Goal: Task Accomplishment & Management: Use online tool/utility

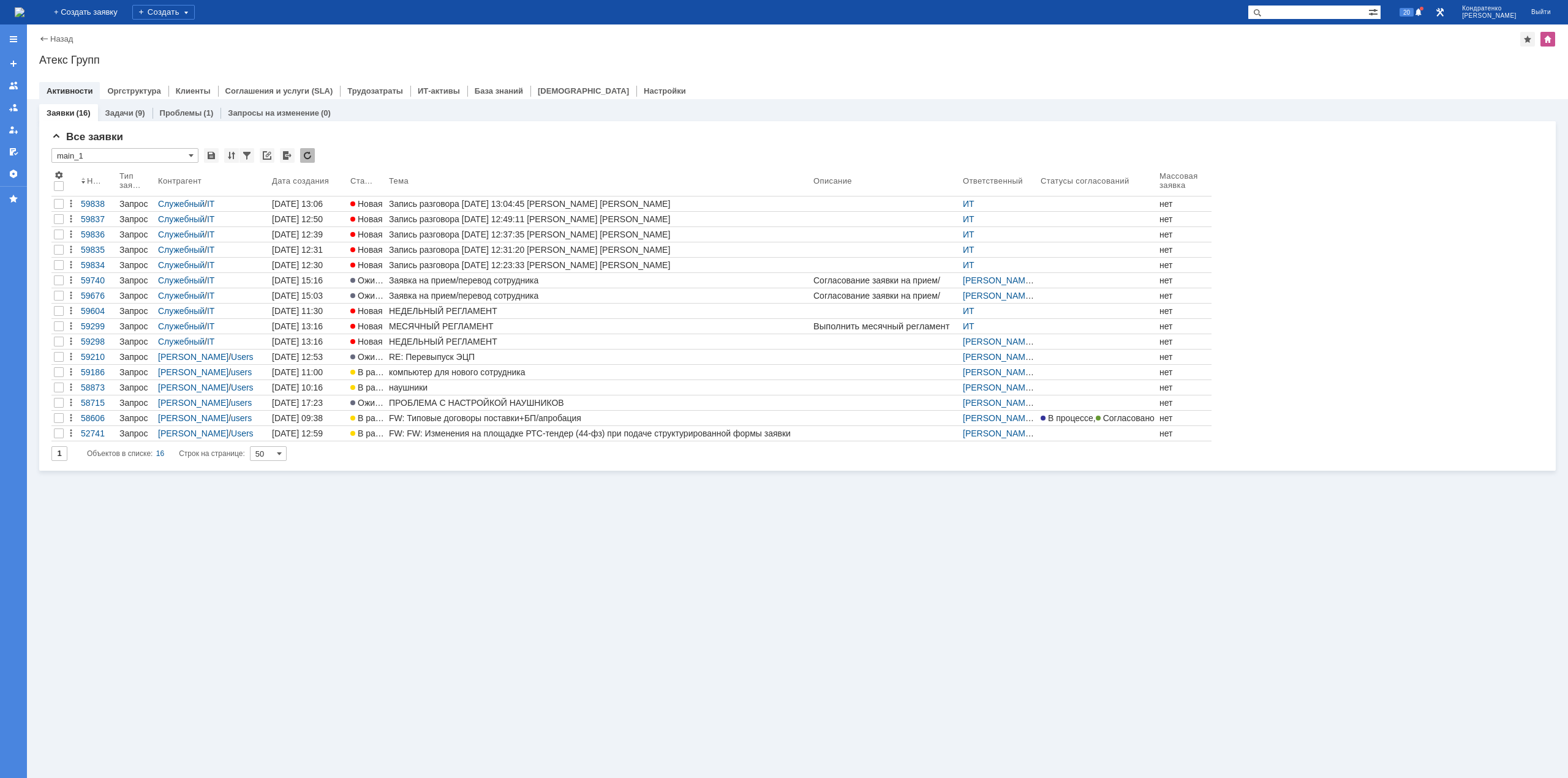
click at [25, 13] on img at bounding box center [19, 12] width 10 height 10
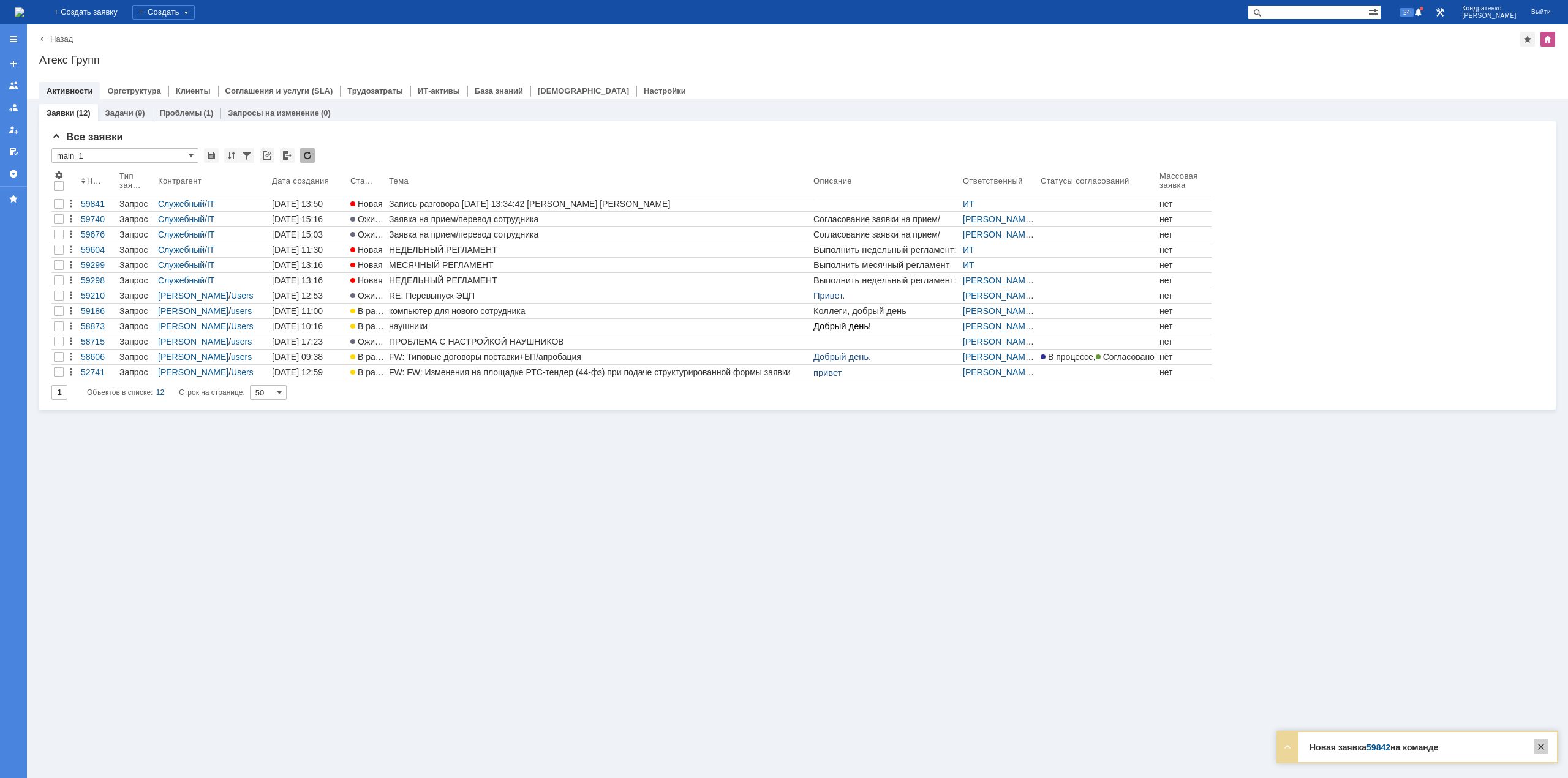
click at [1542, 745] on div at bounding box center [1541, 747] width 15 height 15
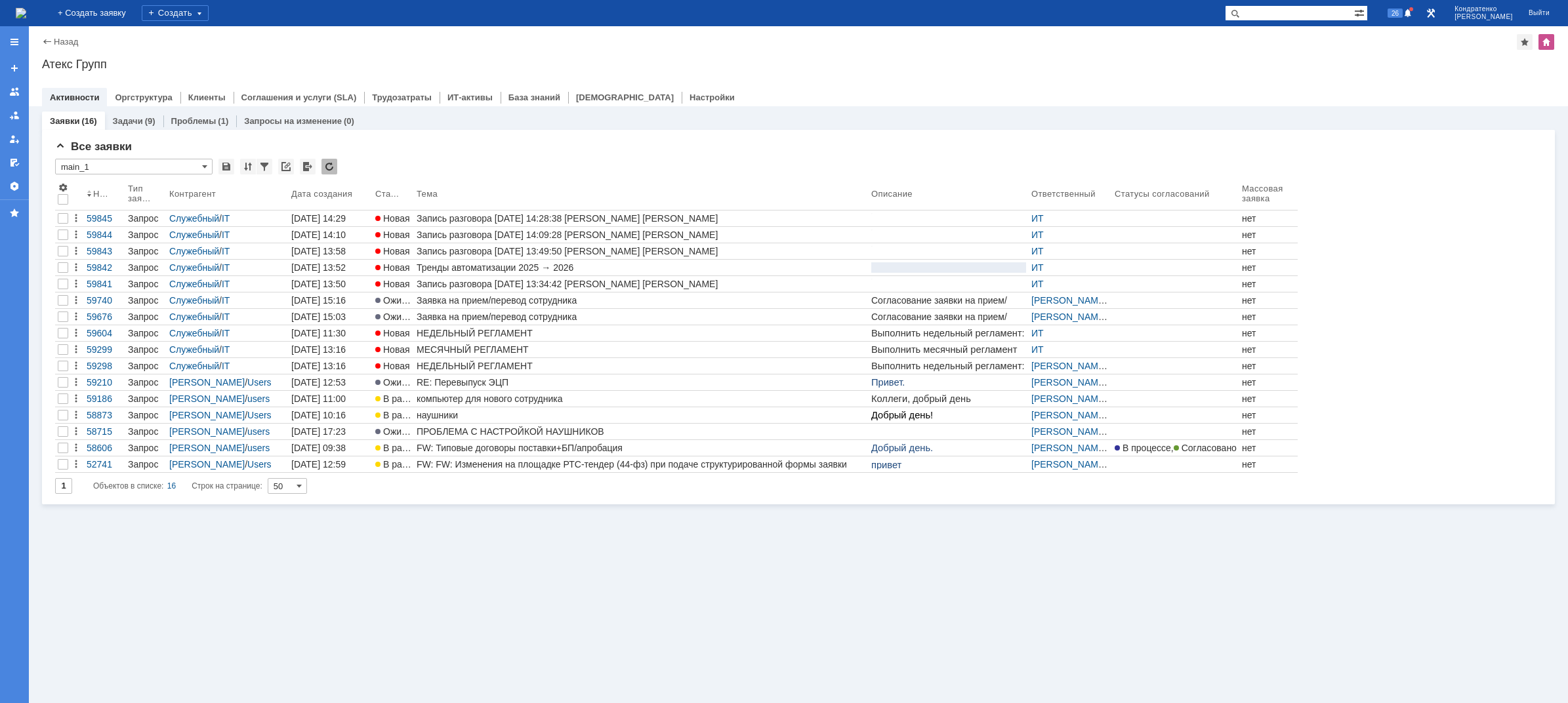
click at [581, 222] on div "Запись разговора [DATE] 14:28:38 [PERSON_NAME] [PERSON_NAME]" at bounding box center [641, 218] width 449 height 11
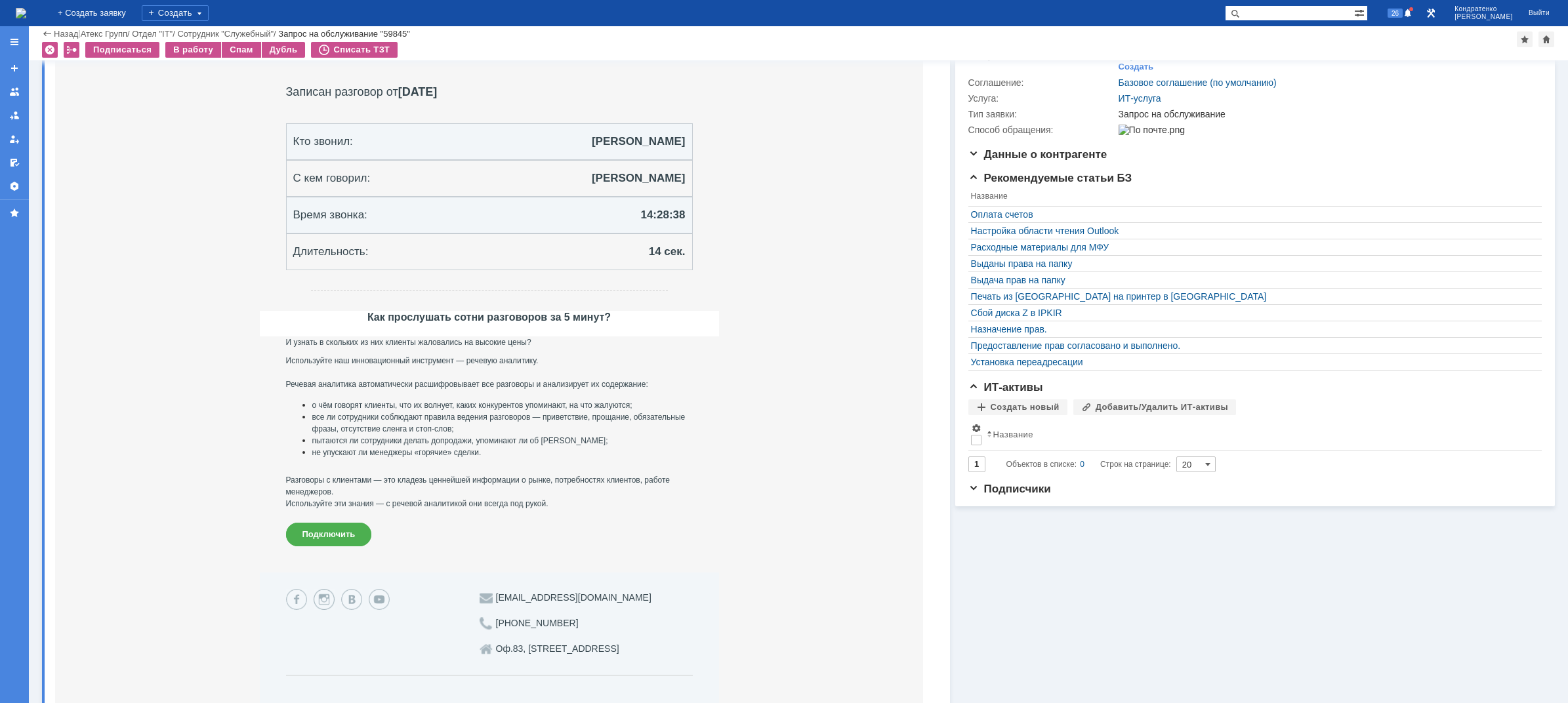
scroll to position [328, 0]
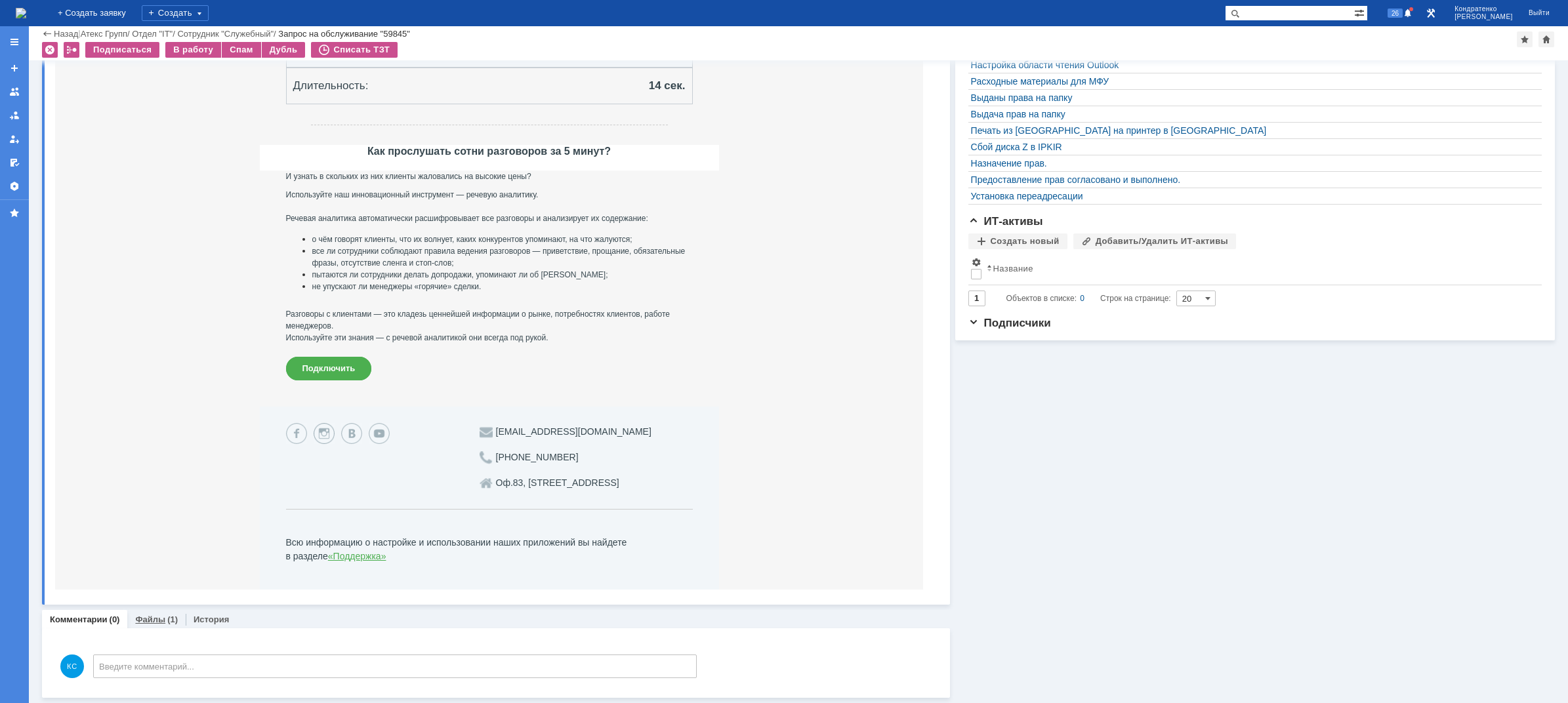
click at [147, 619] on link "Файлы" at bounding box center [150, 620] width 30 height 10
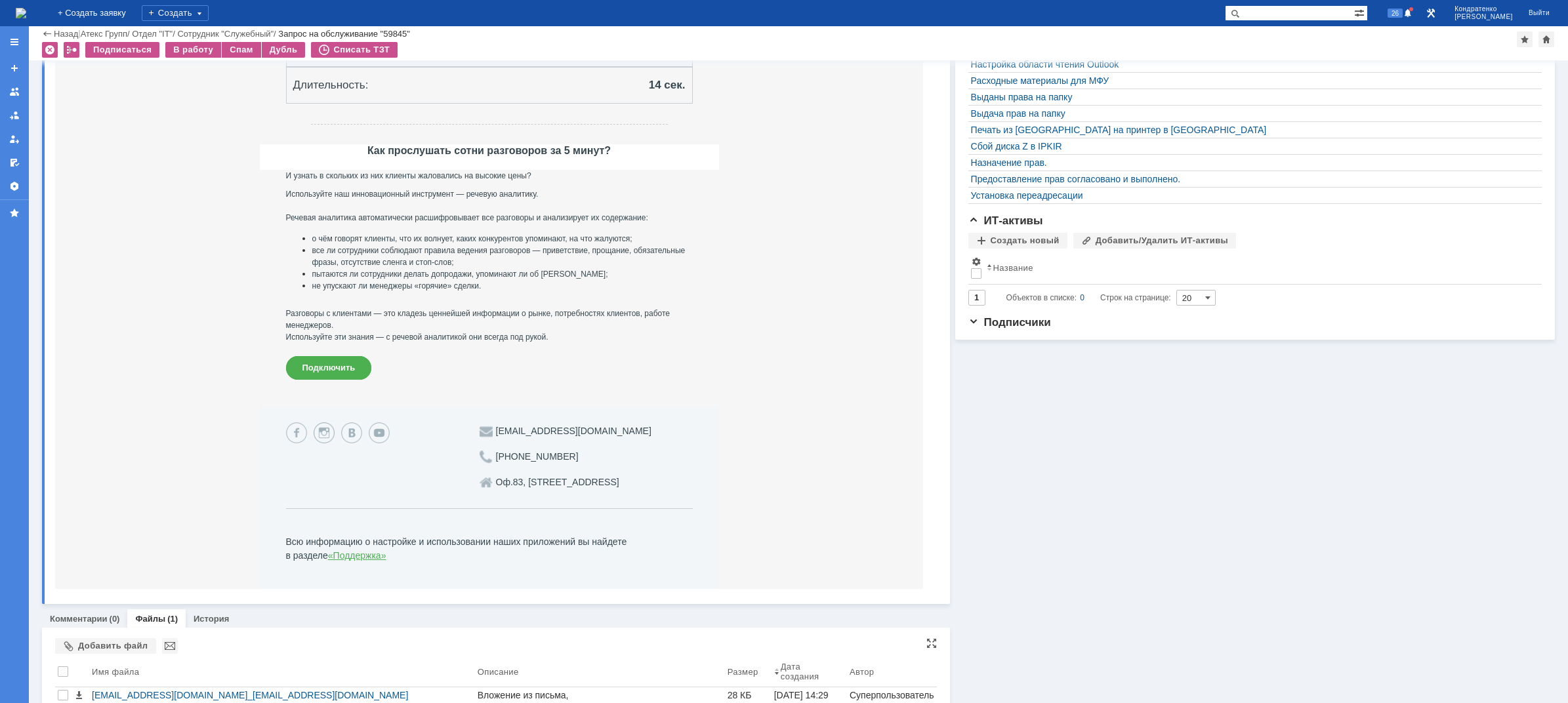
scroll to position [399, 0]
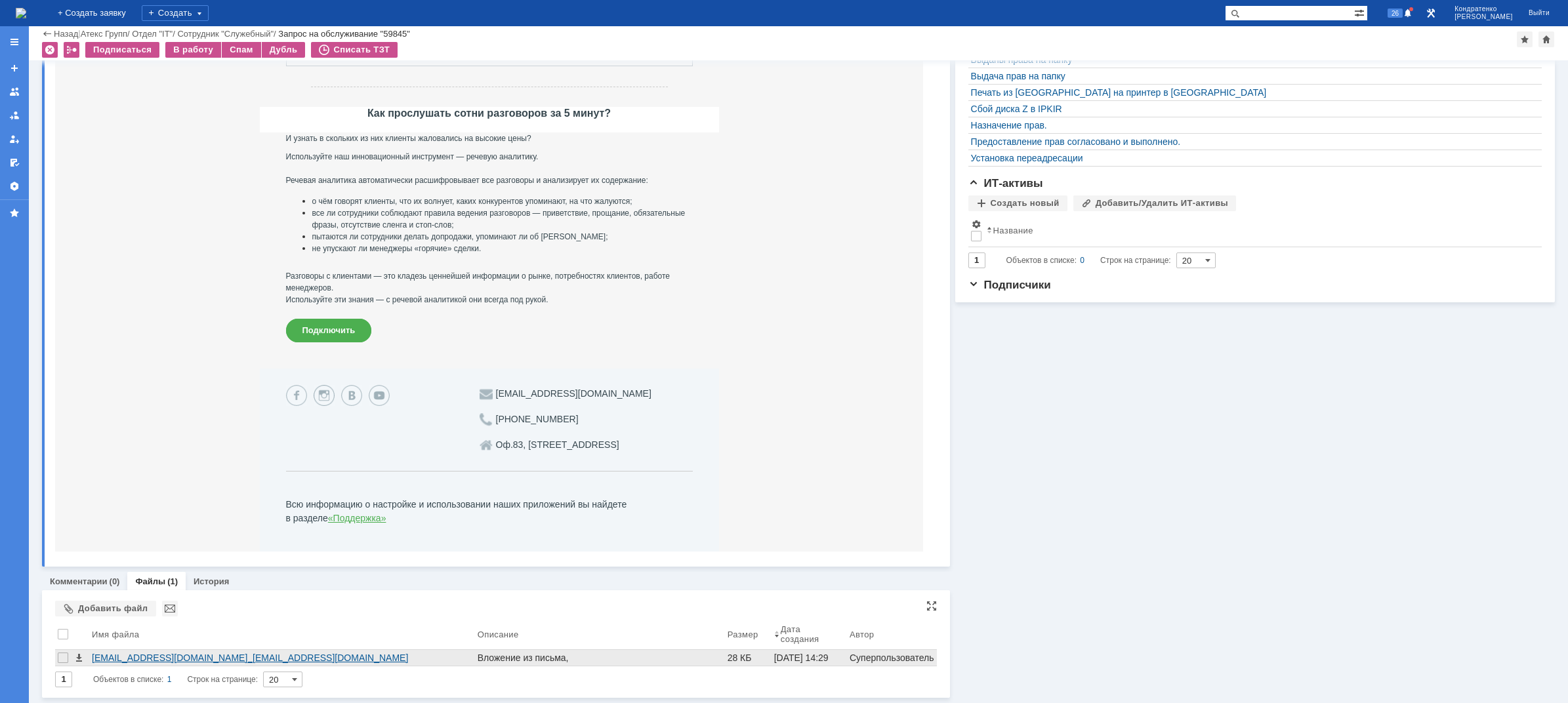
click at [242, 663] on div "[EMAIL_ADDRESS][DOMAIN_NAME]_[EMAIL_ADDRESS][DOMAIN_NAME][DOMAIN_NAME]__[DATE]_…" at bounding box center [281, 658] width 380 height 11
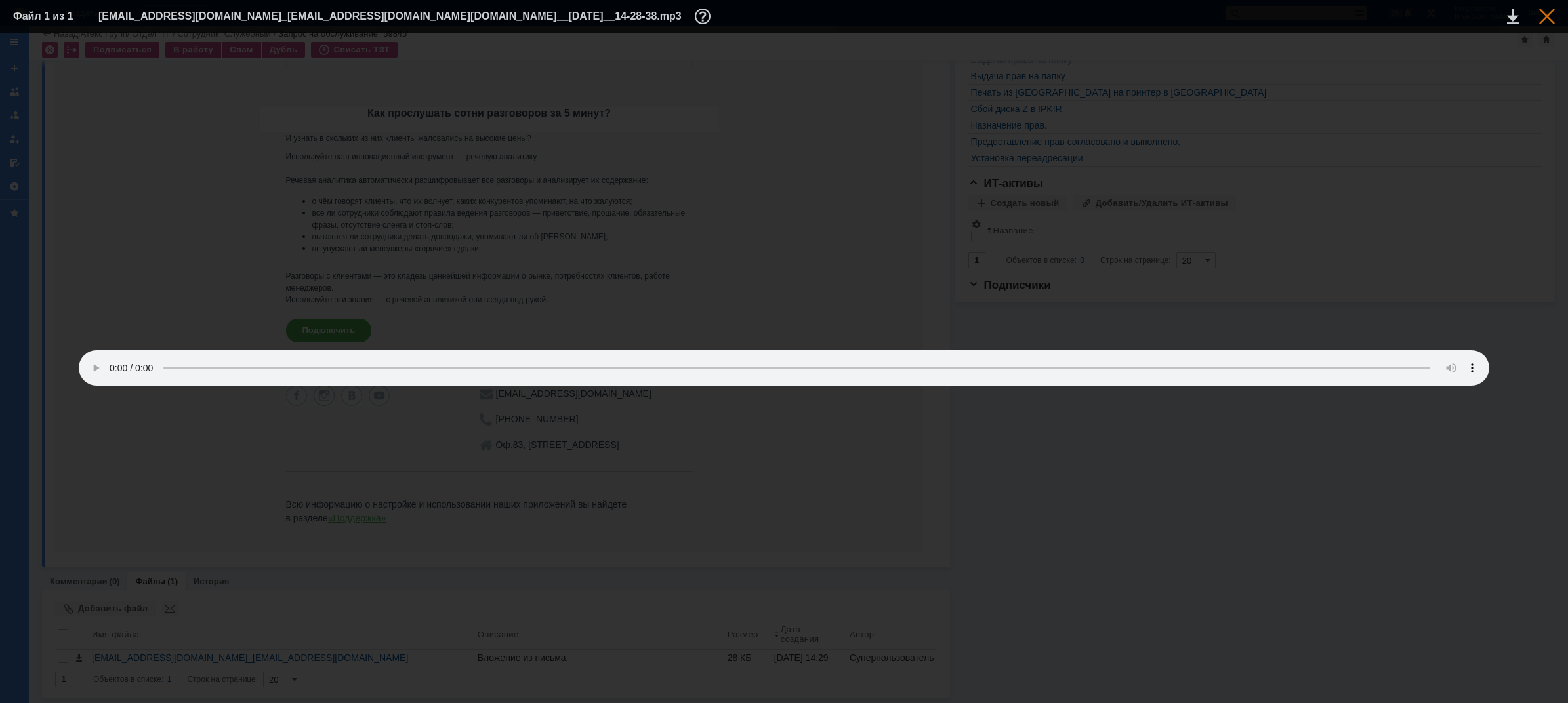
click at [1545, 17] on div at bounding box center [1546, 16] width 16 height 16
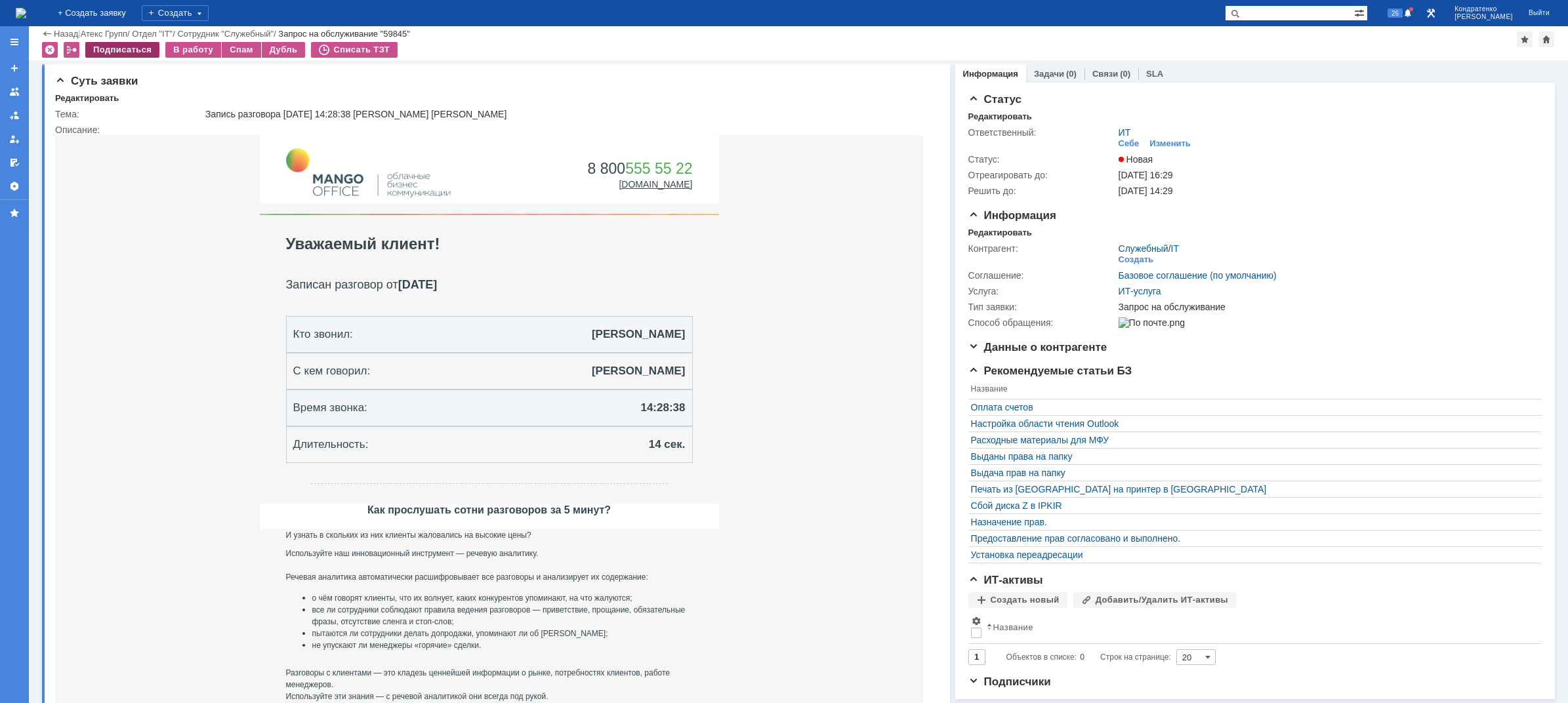
scroll to position [0, 0]
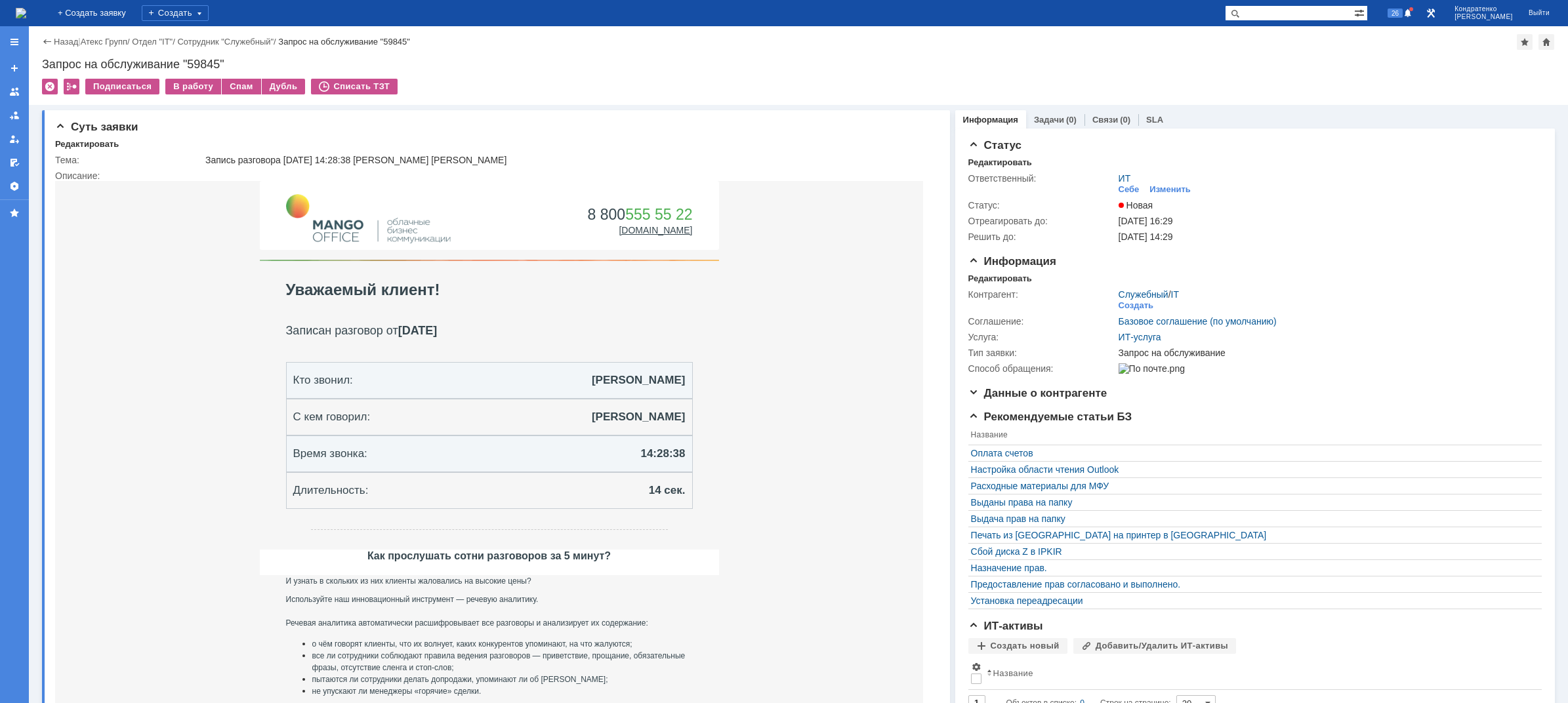
click at [27, 10] on img at bounding box center [21, 12] width 11 height 11
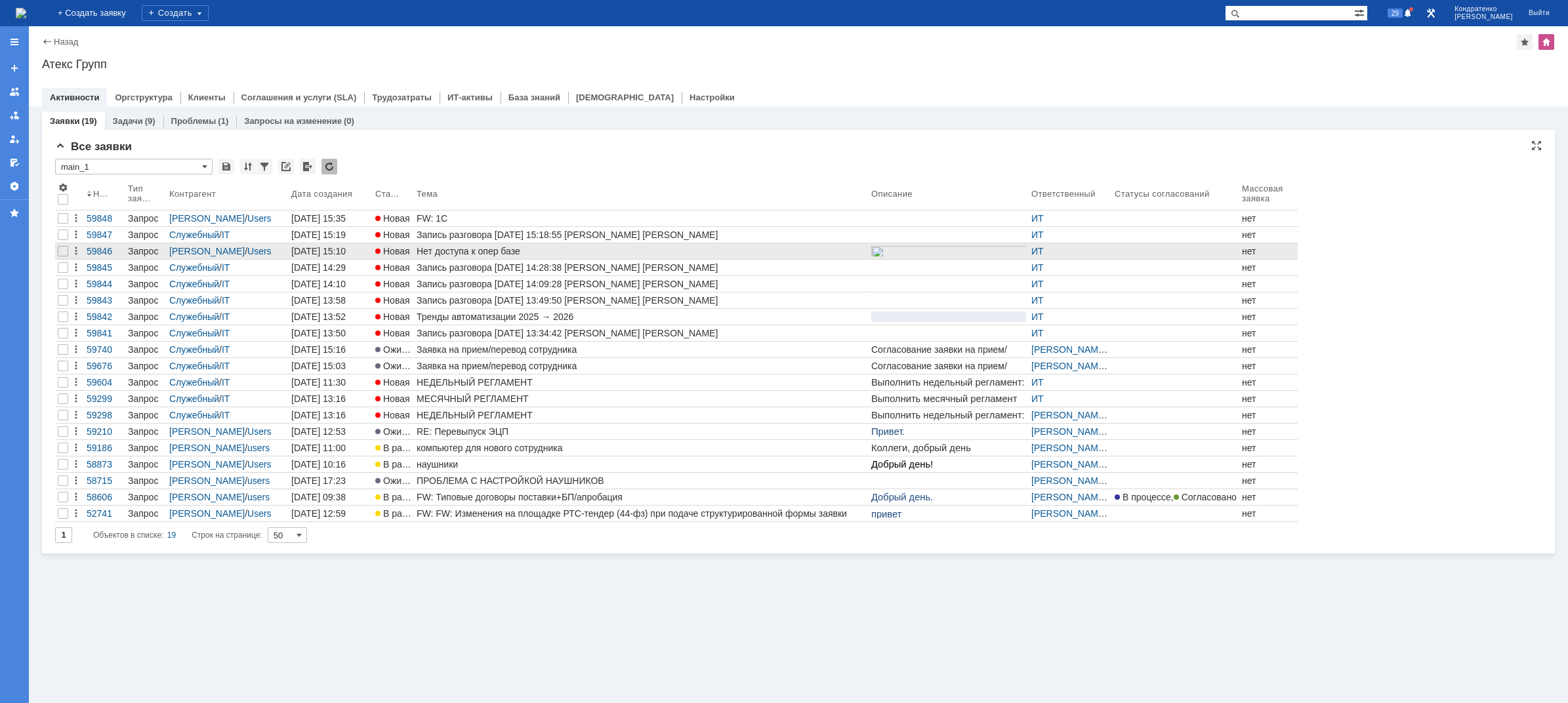
click at [708, 253] on div "Нет доступа к опер базе" at bounding box center [641, 251] width 449 height 11
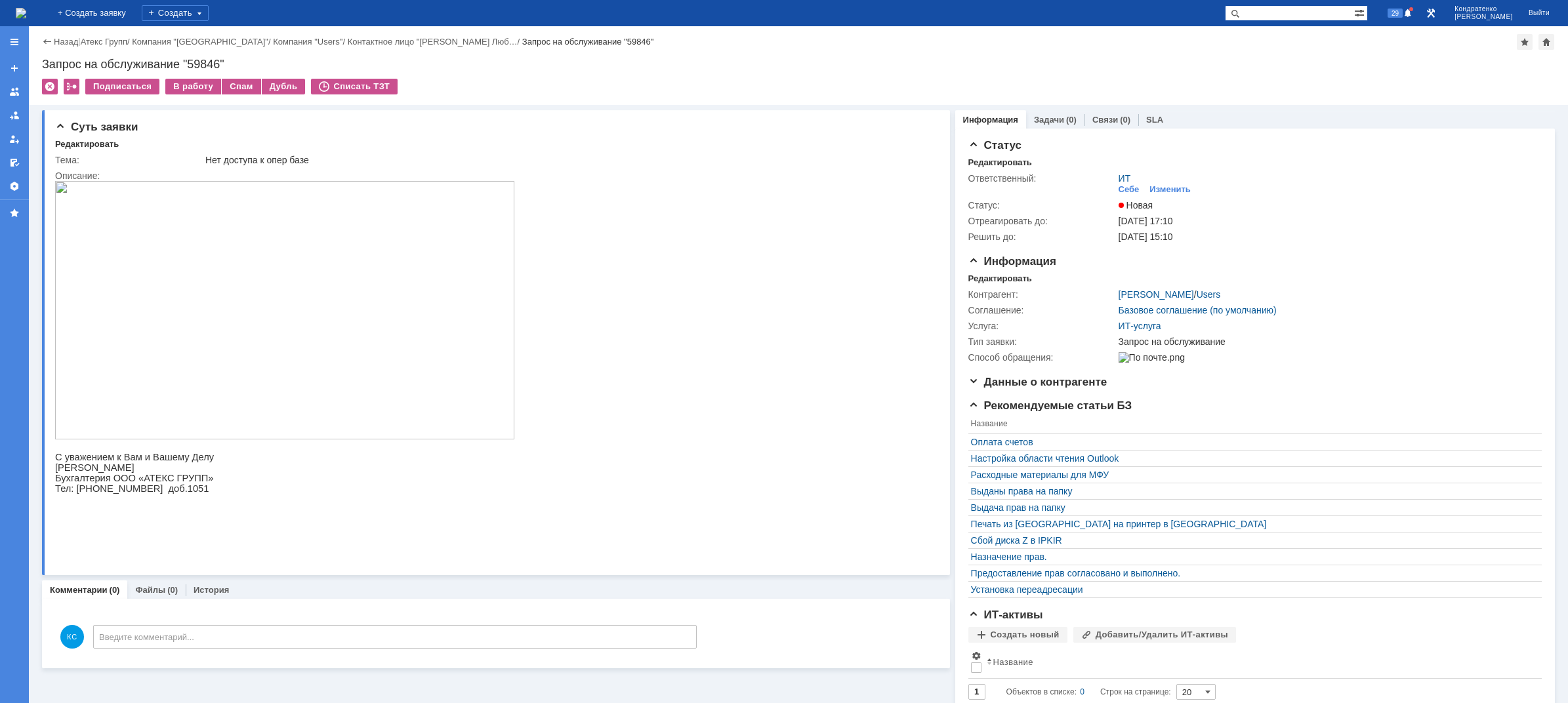
click at [27, 9] on img at bounding box center [21, 12] width 11 height 11
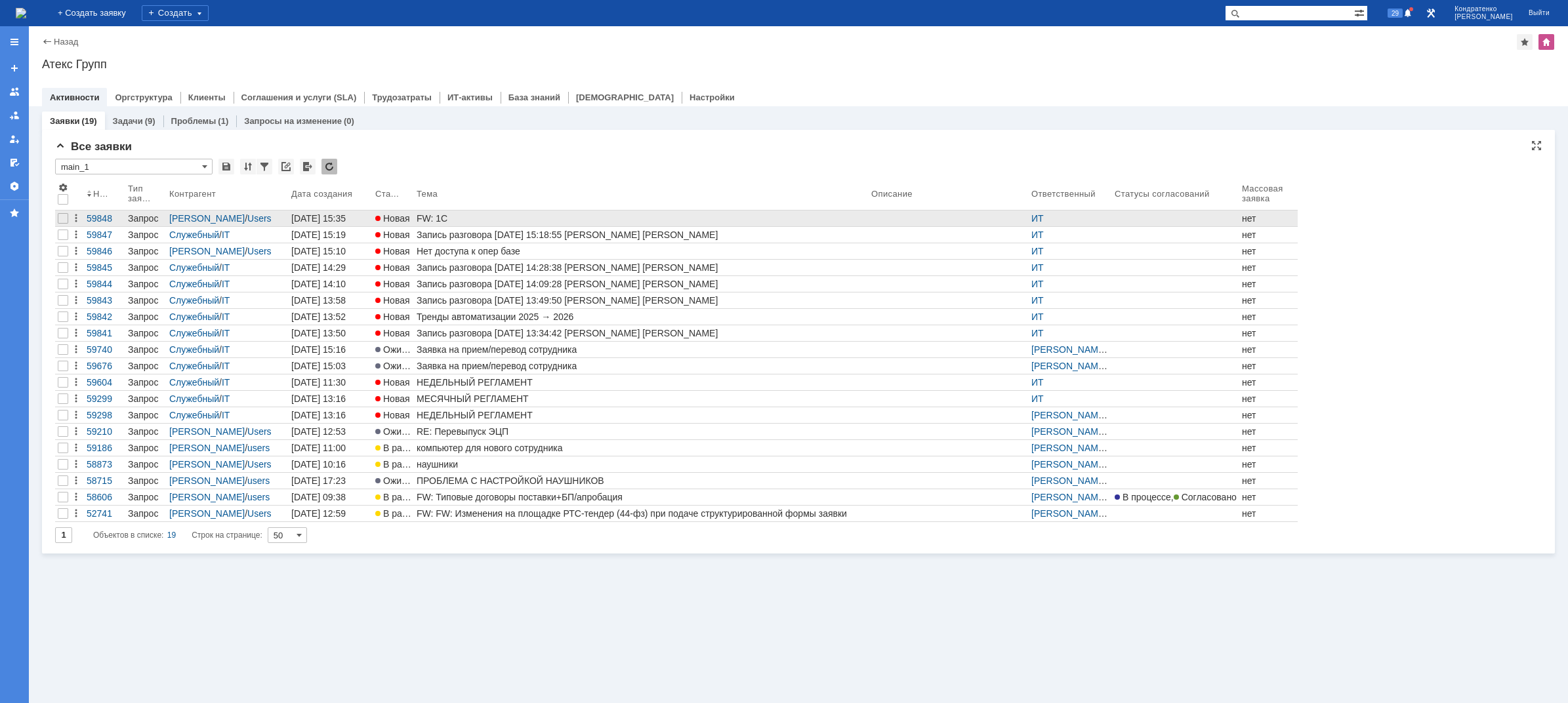
click at [492, 210] on link "FW: 1С" at bounding box center [641, 218] width 455 height 16
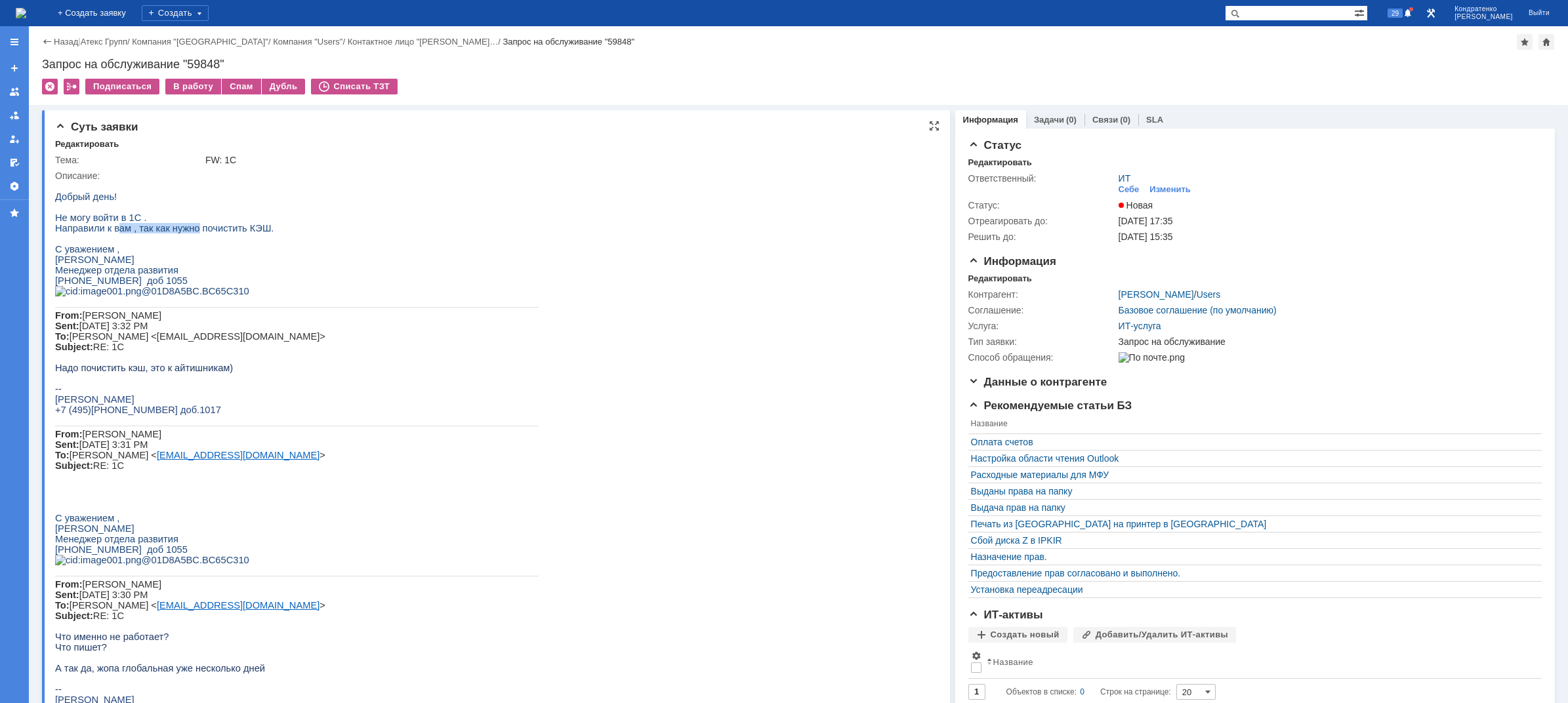
drag, startPoint x: 142, startPoint y: 235, endPoint x: 190, endPoint y: 235, distance: 48.0
click at [190, 234] on span "Направили к вам , так как нужно почистить КЭШ." at bounding box center [164, 228] width 219 height 11
click at [210, 234] on span "Направили к вам , так как нужно почистить КЭШ." at bounding box center [164, 228] width 219 height 11
drag, startPoint x: 96, startPoint y: 227, endPoint x: 115, endPoint y: 230, distance: 19.2
click at [111, 223] on span "Не могу войти в 1С ." at bounding box center [101, 218] width 92 height 11
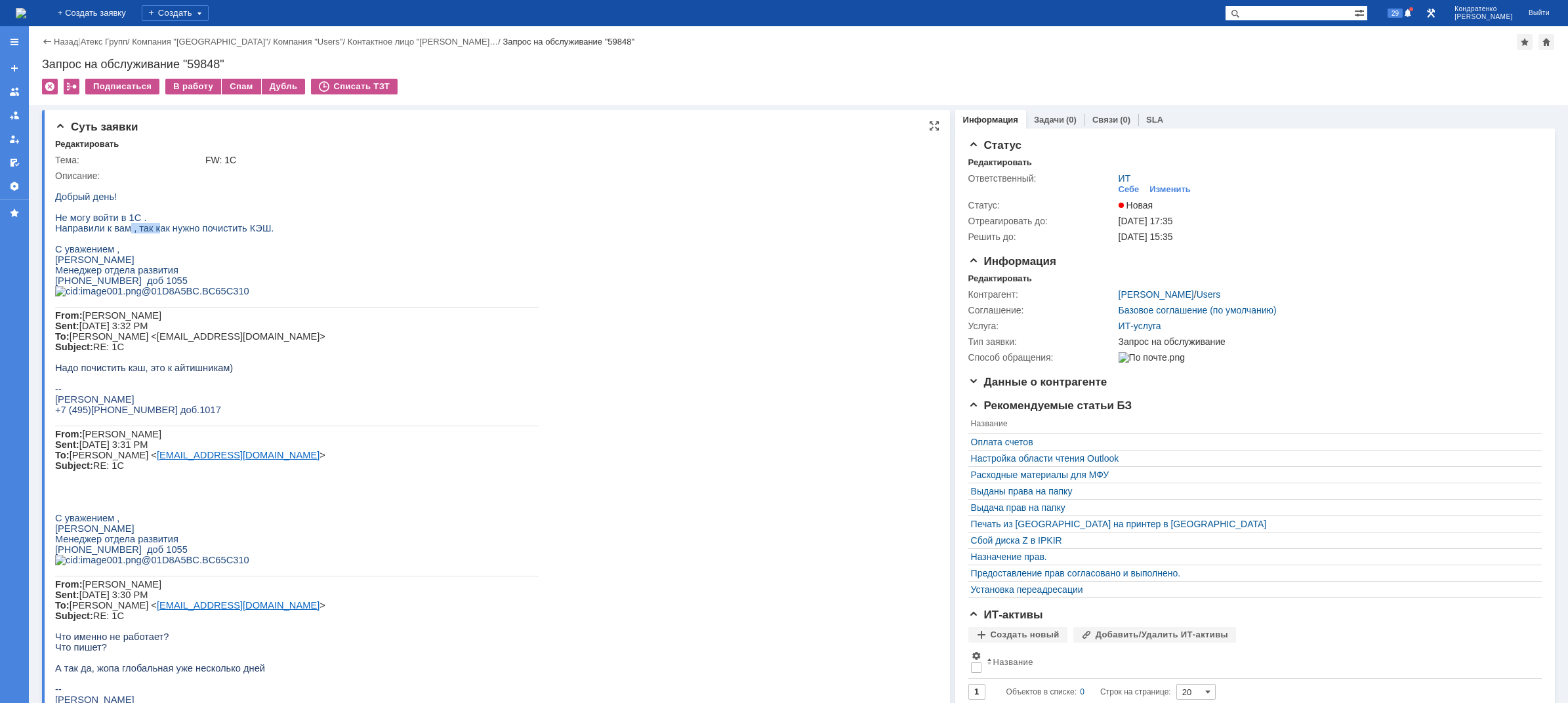
drag, startPoint x: 129, startPoint y: 237, endPoint x: 174, endPoint y: 234, distance: 45.1
click at [173, 234] on span "Направили к вам , так как нужно почистить КЭШ." at bounding box center [164, 228] width 219 height 11
drag, startPoint x: 178, startPoint y: 234, endPoint x: 210, endPoint y: 235, distance: 32.0
click at [200, 234] on span "Направили к вам , так как нужно почистить КЭШ." at bounding box center [164, 228] width 219 height 11
click at [200, 87] on div "В работу" at bounding box center [193, 87] width 56 height 16
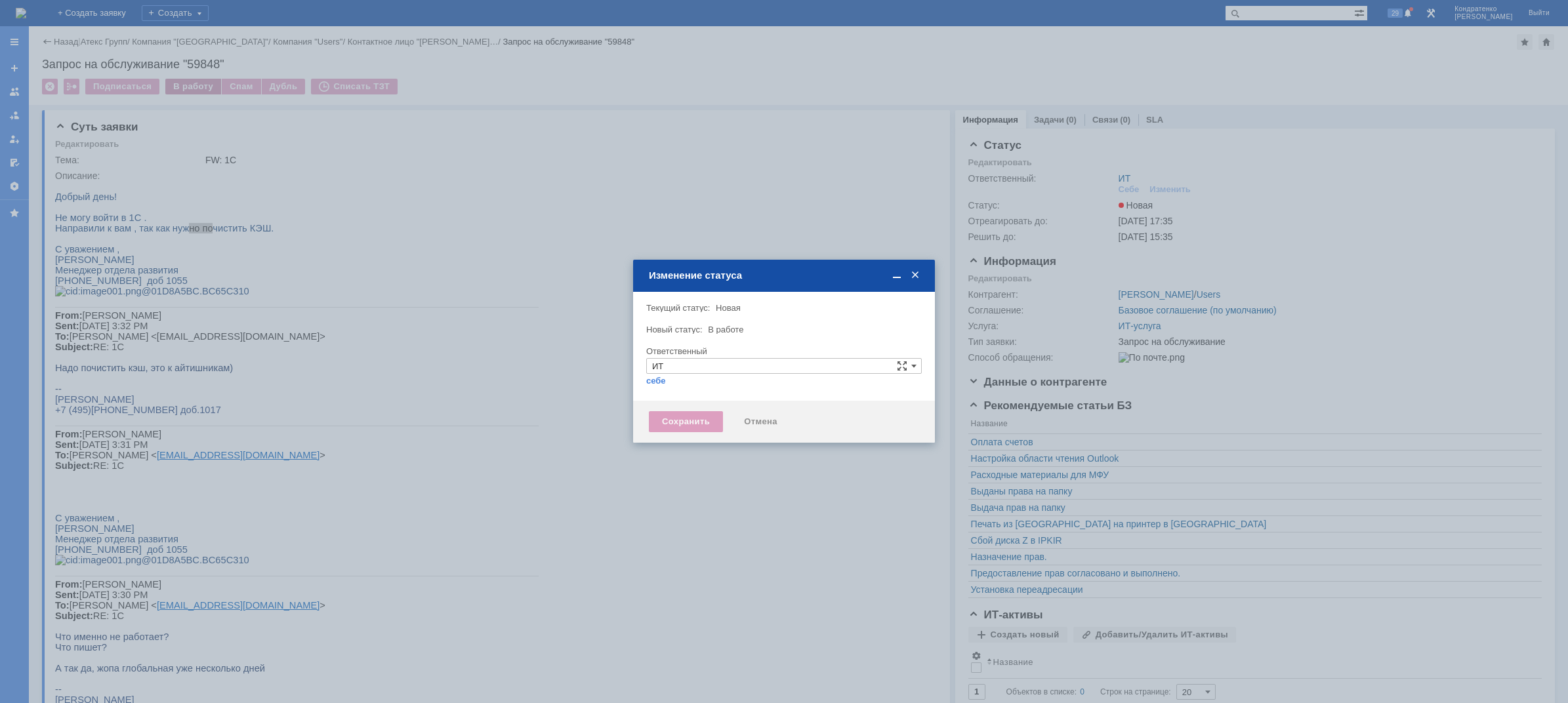
type input "[PERSON_NAME]"
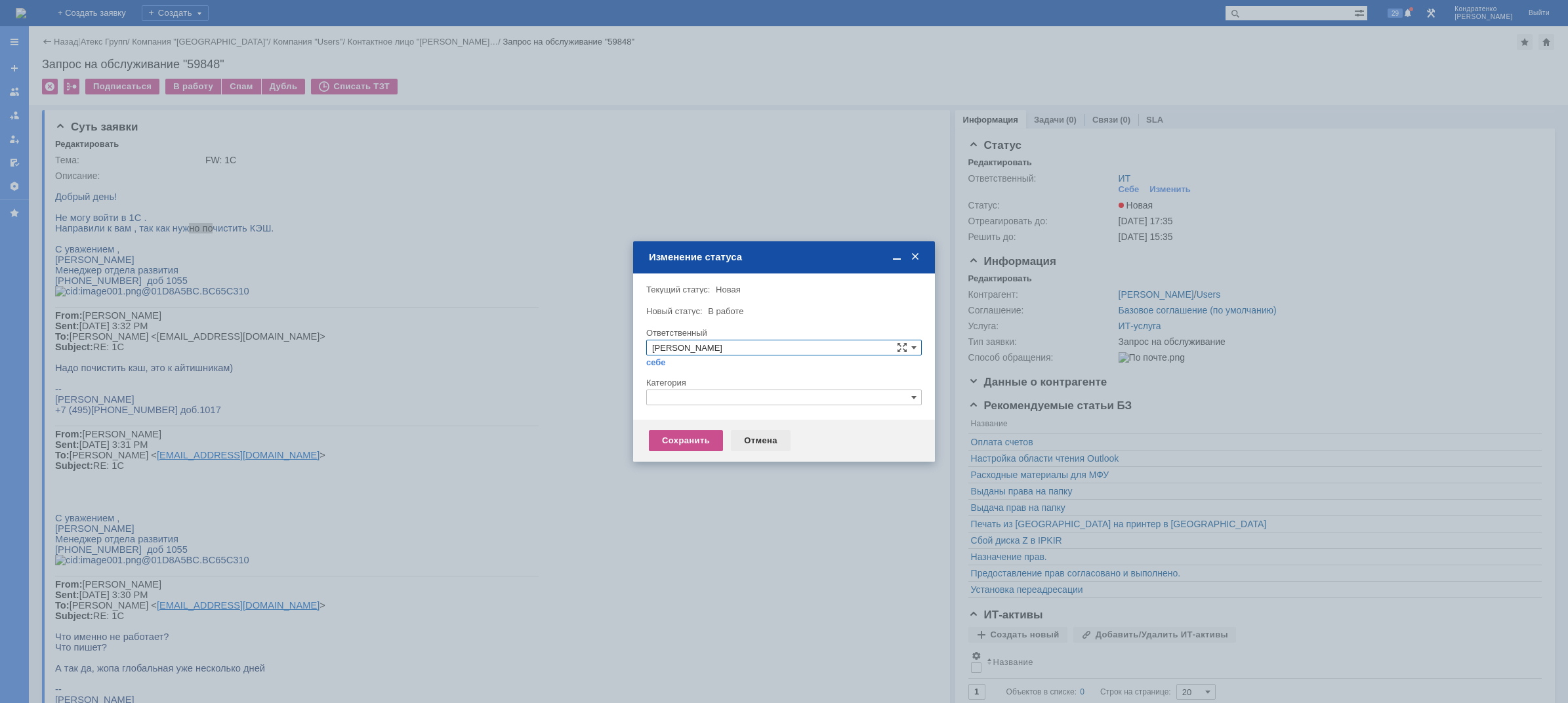
click at [753, 438] on div "Отмена" at bounding box center [761, 440] width 60 height 21
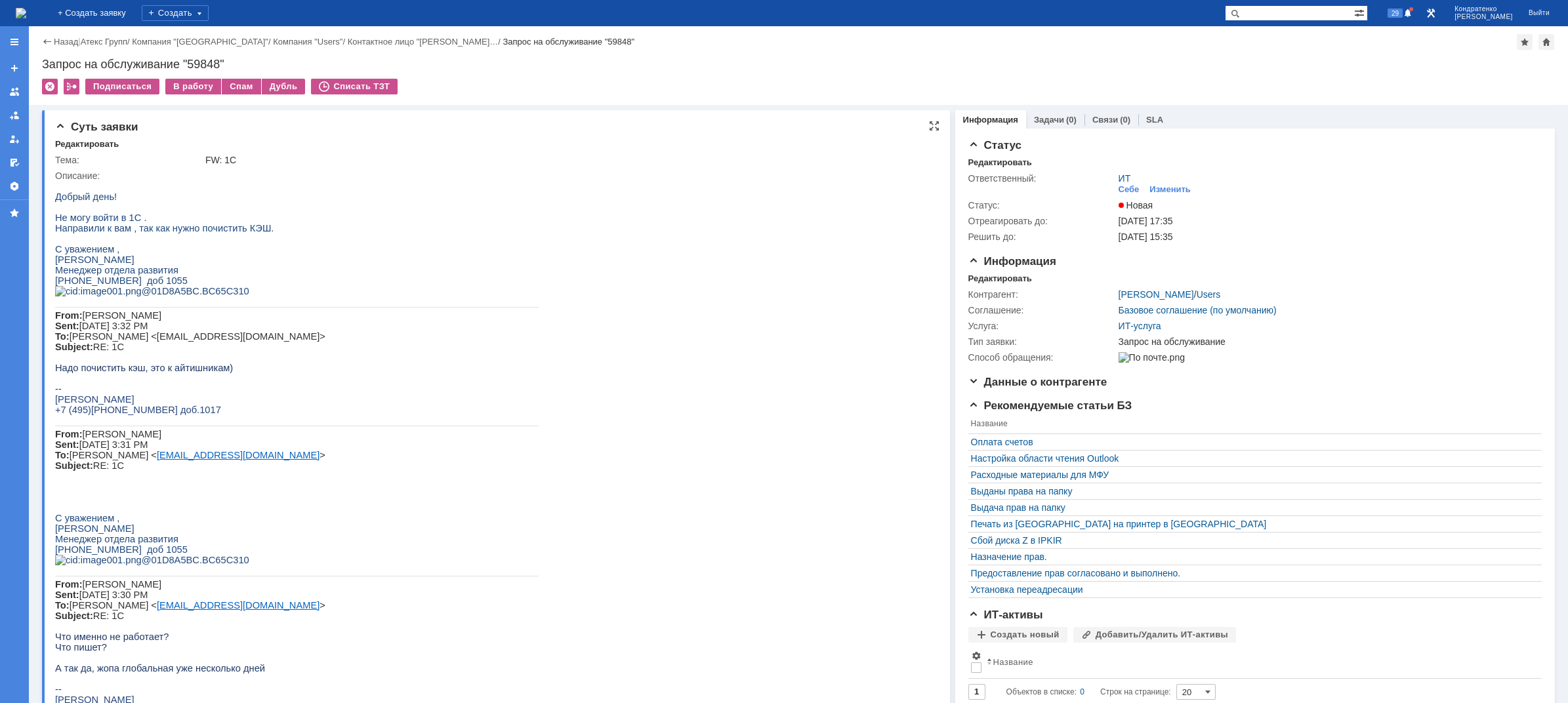
click at [171, 230] on span "Направили к вам , так как нужно почистить КЭШ." at bounding box center [164, 228] width 219 height 11
click at [189, 82] on div "В работу" at bounding box center [193, 87] width 56 height 16
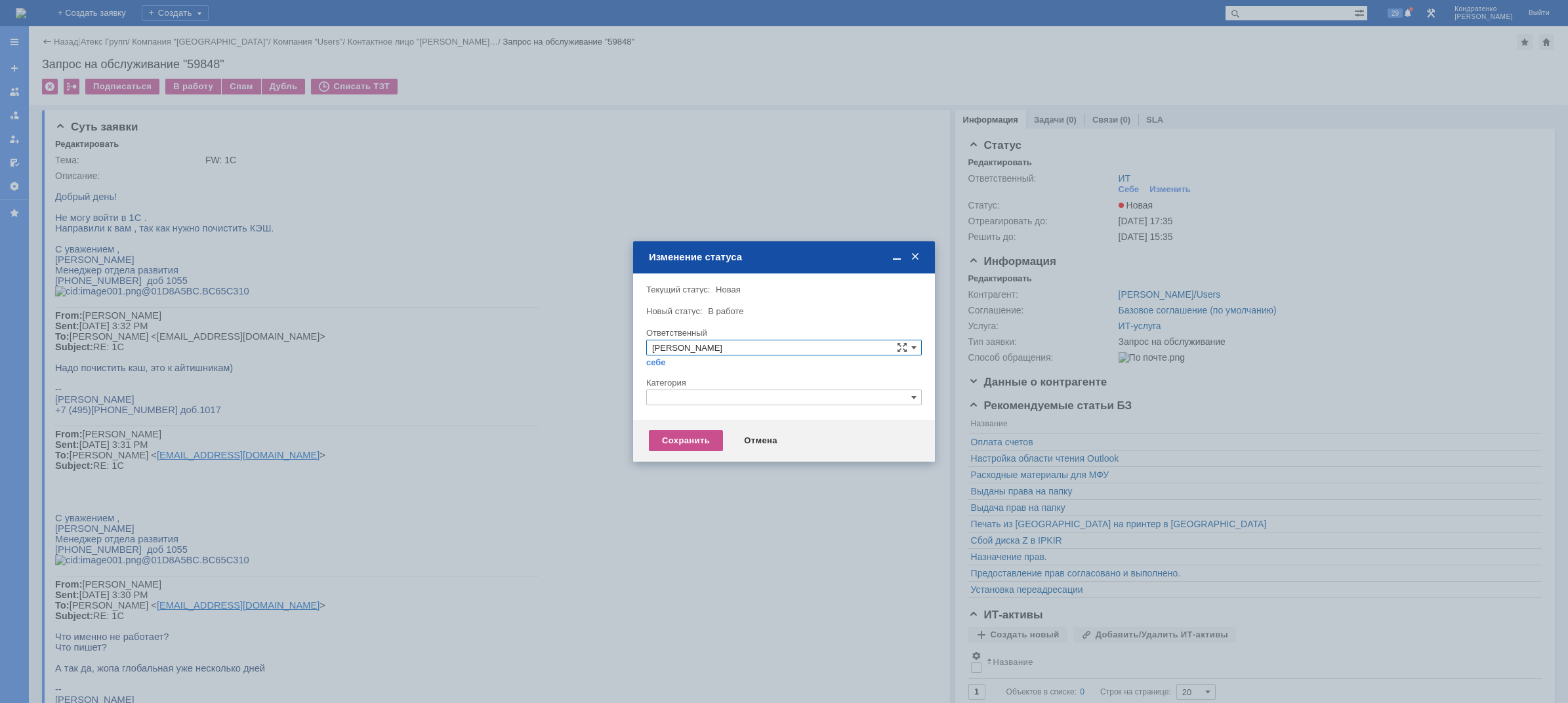
click at [681, 397] on input "text" at bounding box center [784, 397] width 275 height 16
drag, startPoint x: 674, startPoint y: 389, endPoint x: 610, endPoint y: 392, distance: 64.1
click at [611, 392] on body "Идет загрузка, пожалуйста, подождите. На домашнюю + Создать заявку Создать 29 К…" at bounding box center [784, 351] width 1568 height 703
click at [688, 455] on span "Прочее" at bounding box center [784, 459] width 264 height 11
type input "Прочее"
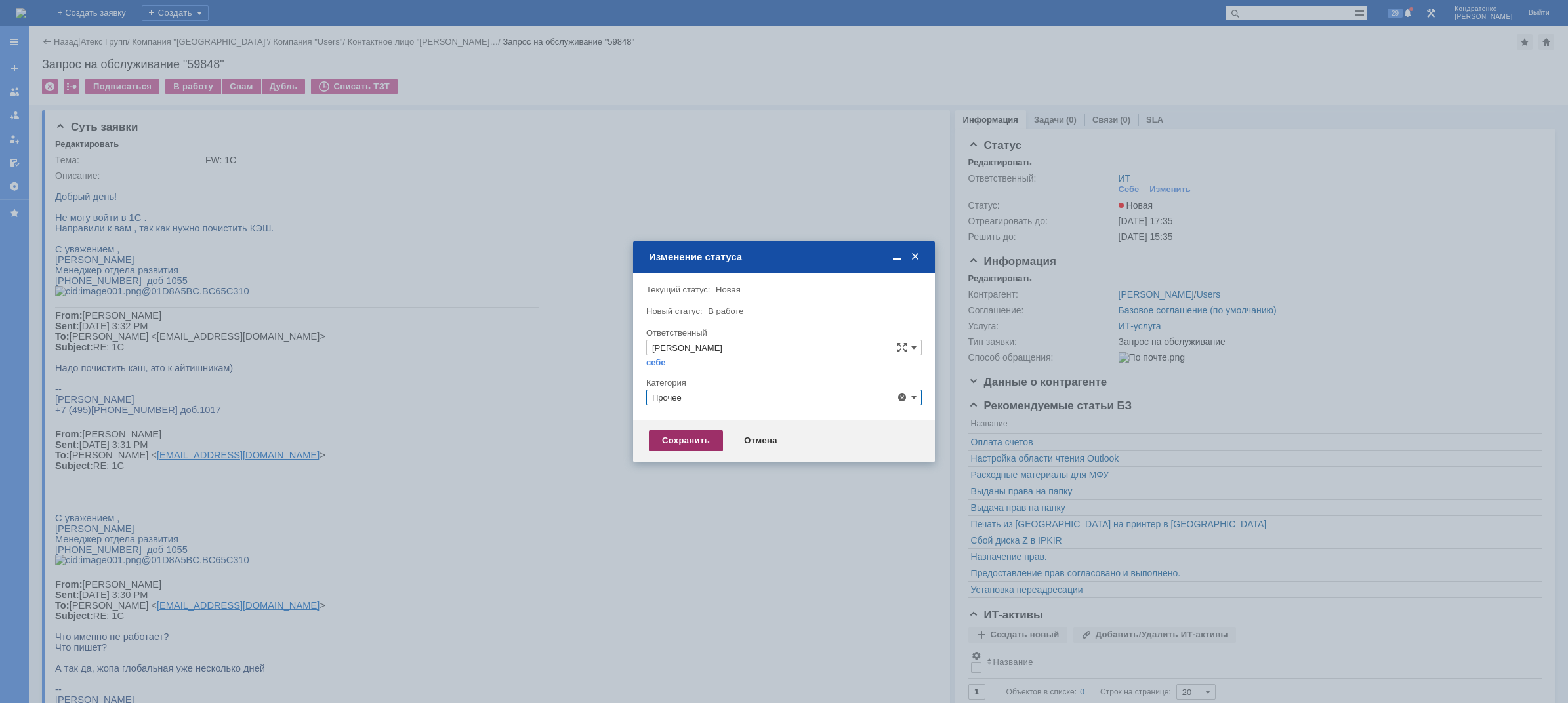
click at [684, 443] on div "Сохранить" at bounding box center [685, 440] width 74 height 21
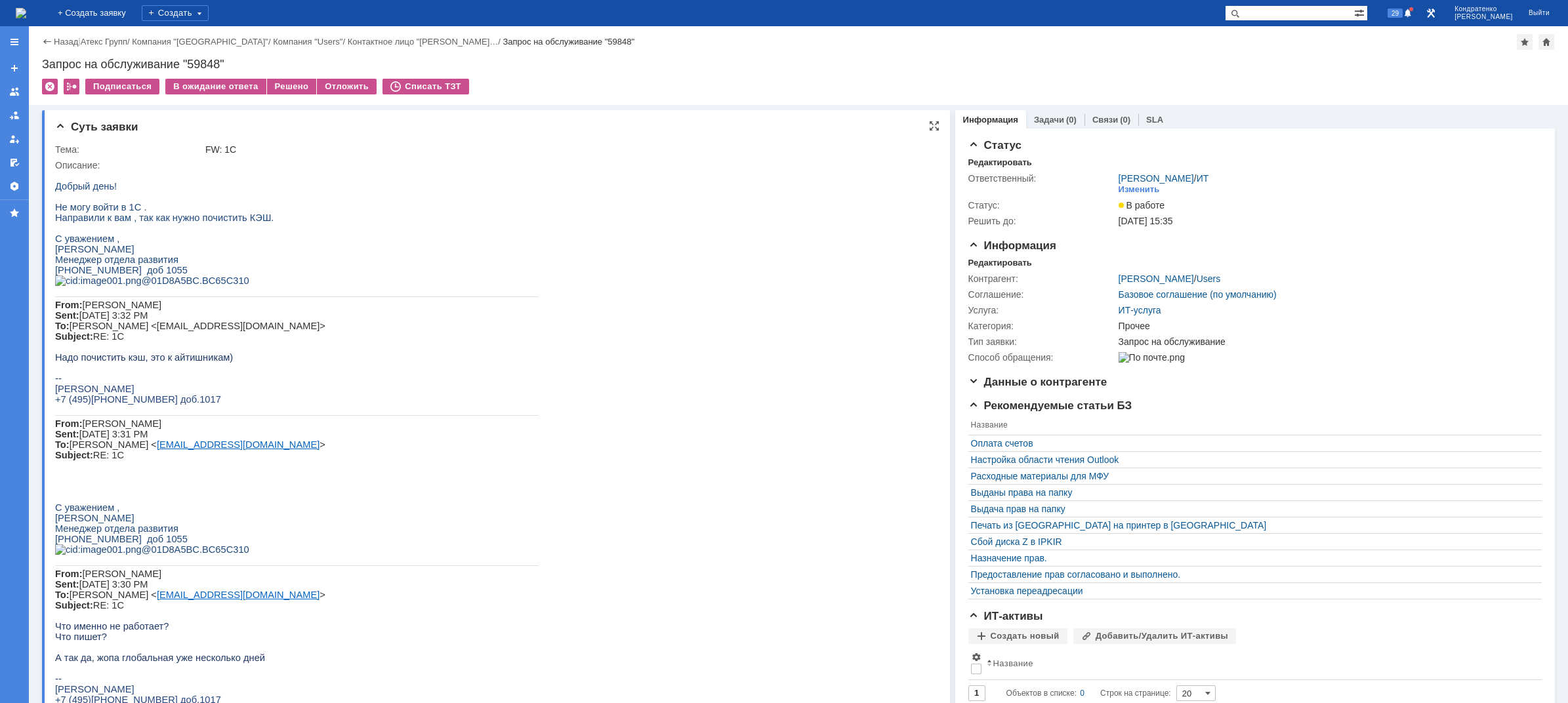
click at [181, 220] on span "Направили к вам , так как нужно почистить КЭШ." at bounding box center [164, 218] width 219 height 11
drag, startPoint x: 197, startPoint y: 225, endPoint x: 220, endPoint y: 227, distance: 23.1
click at [218, 223] on span "Направили к вам , так как нужно почистить КЭШ." at bounding box center [164, 218] width 219 height 11
click at [233, 223] on span "Направили к вам , так как нужно почистить КЭШ." at bounding box center [164, 218] width 219 height 11
click at [27, 11] on img at bounding box center [21, 12] width 11 height 11
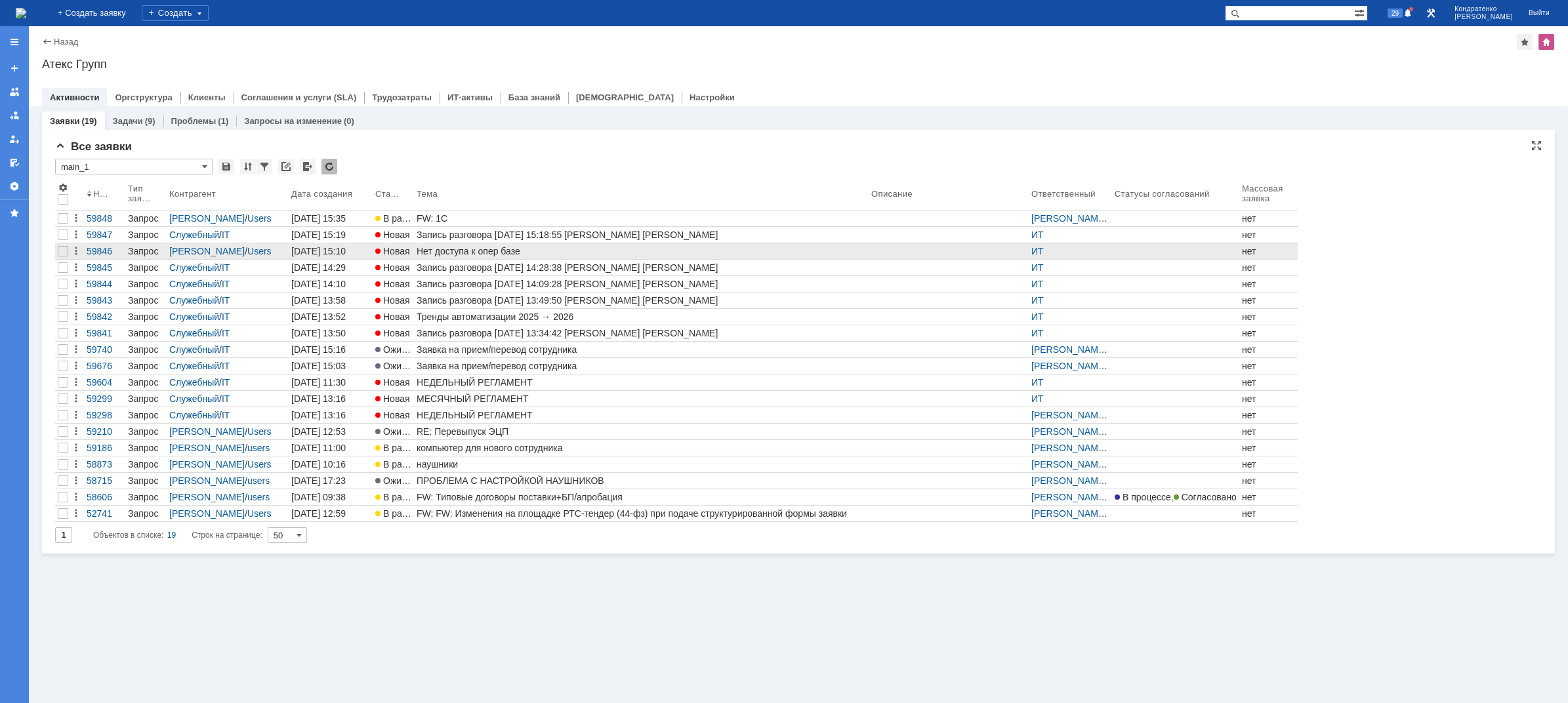
click at [438, 253] on div "Нет доступа к опер базе" at bounding box center [641, 251] width 449 height 11
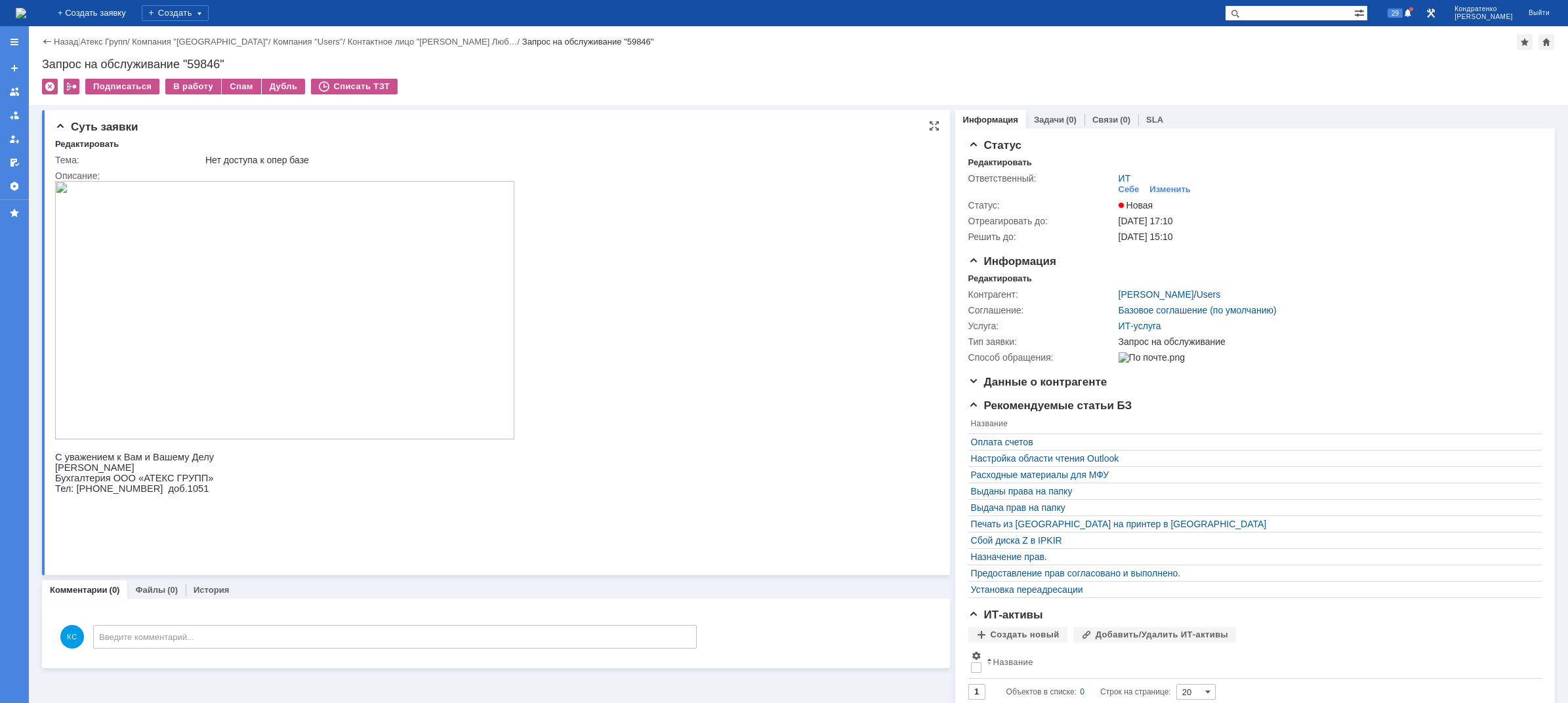
drag, startPoint x: 289, startPoint y: 162, endPoint x: 288, endPoint y: 154, distance: 8.1
click at [289, 162] on div "Нет доступа к опер базе" at bounding box center [566, 160] width 722 height 11
click at [195, 87] on div "В работу" at bounding box center [193, 87] width 56 height 16
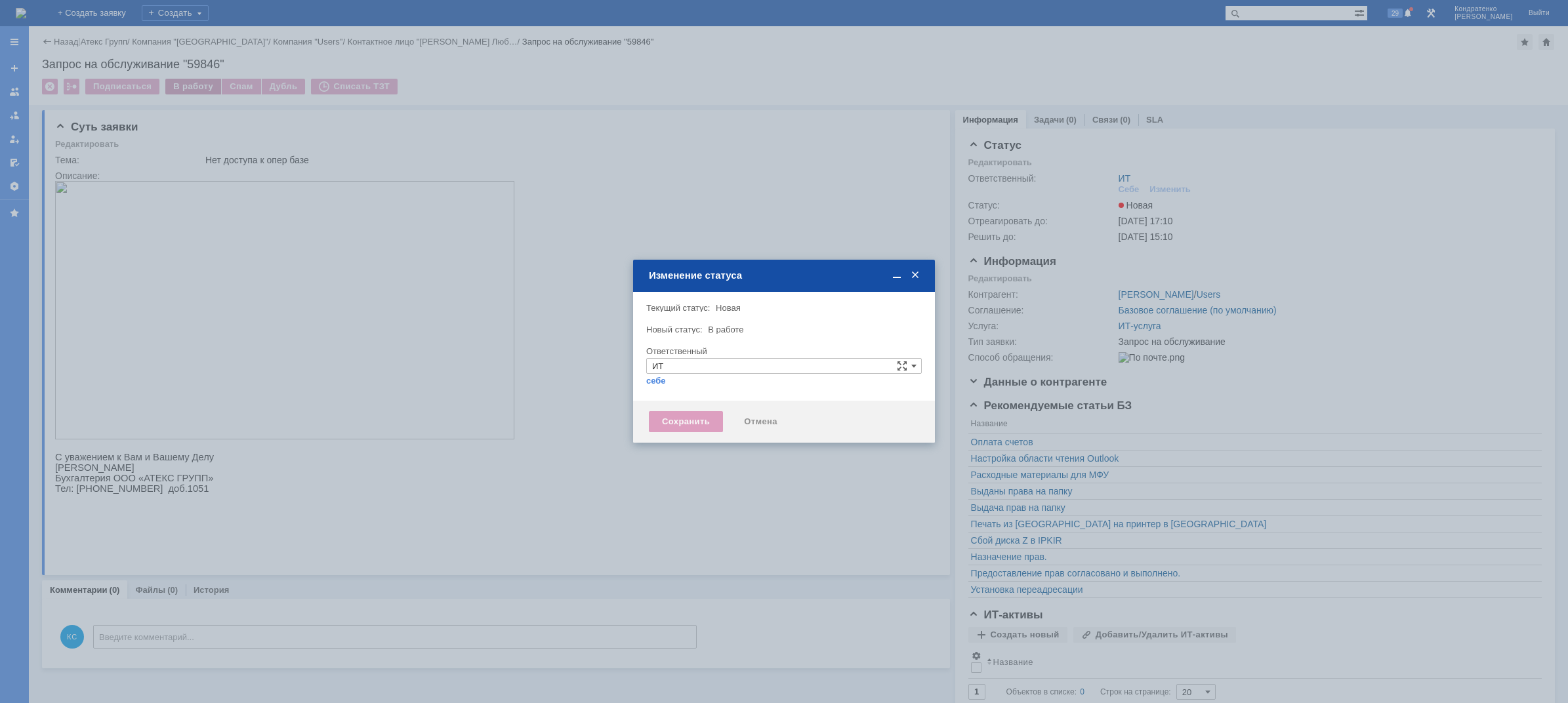
type input "[PERSON_NAME]"
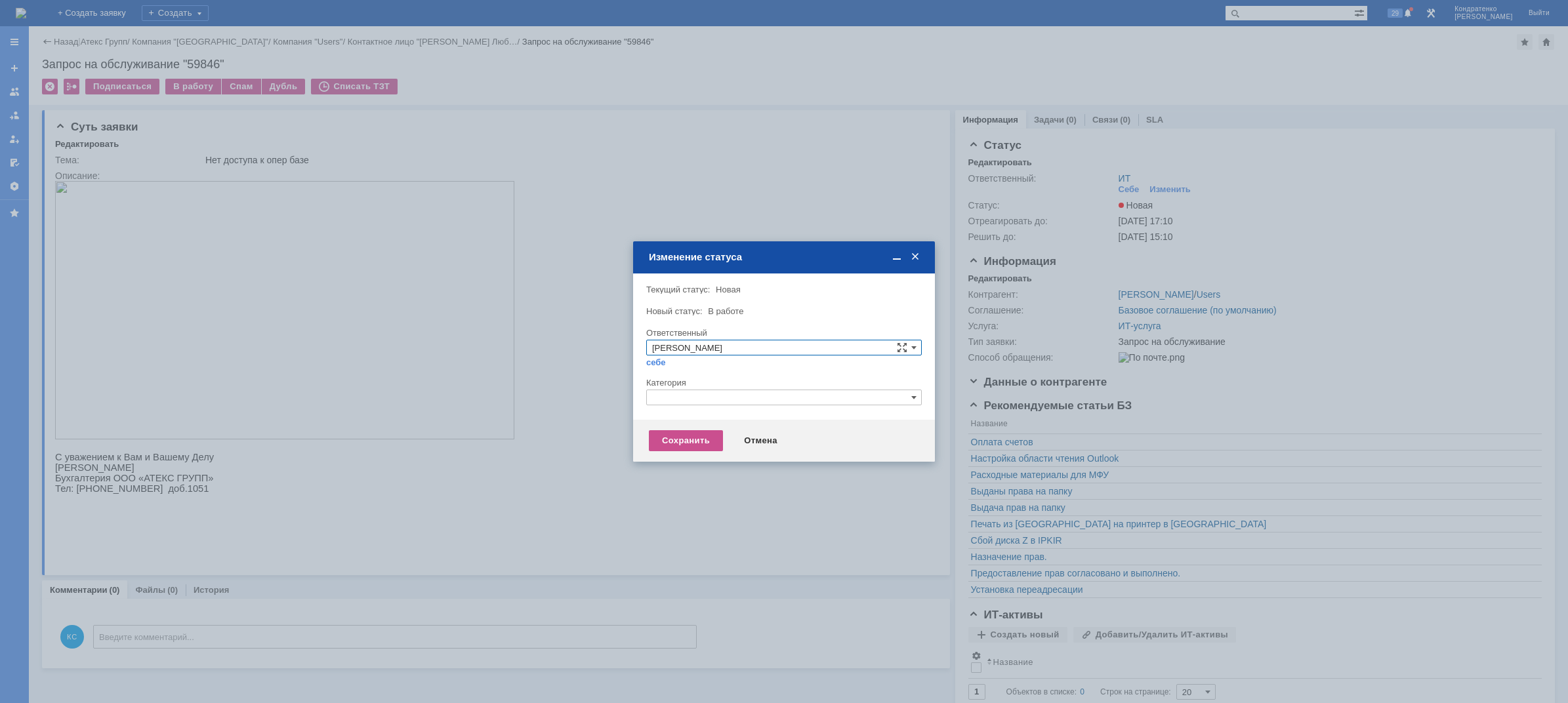
click at [675, 398] on input "text" at bounding box center [784, 397] width 275 height 16
click at [430, 115] on div at bounding box center [784, 351] width 1568 height 703
click at [916, 250] on div "Изменение статуса" at bounding box center [785, 257] width 273 height 15
click at [918, 262] on span at bounding box center [917, 258] width 13 height 12
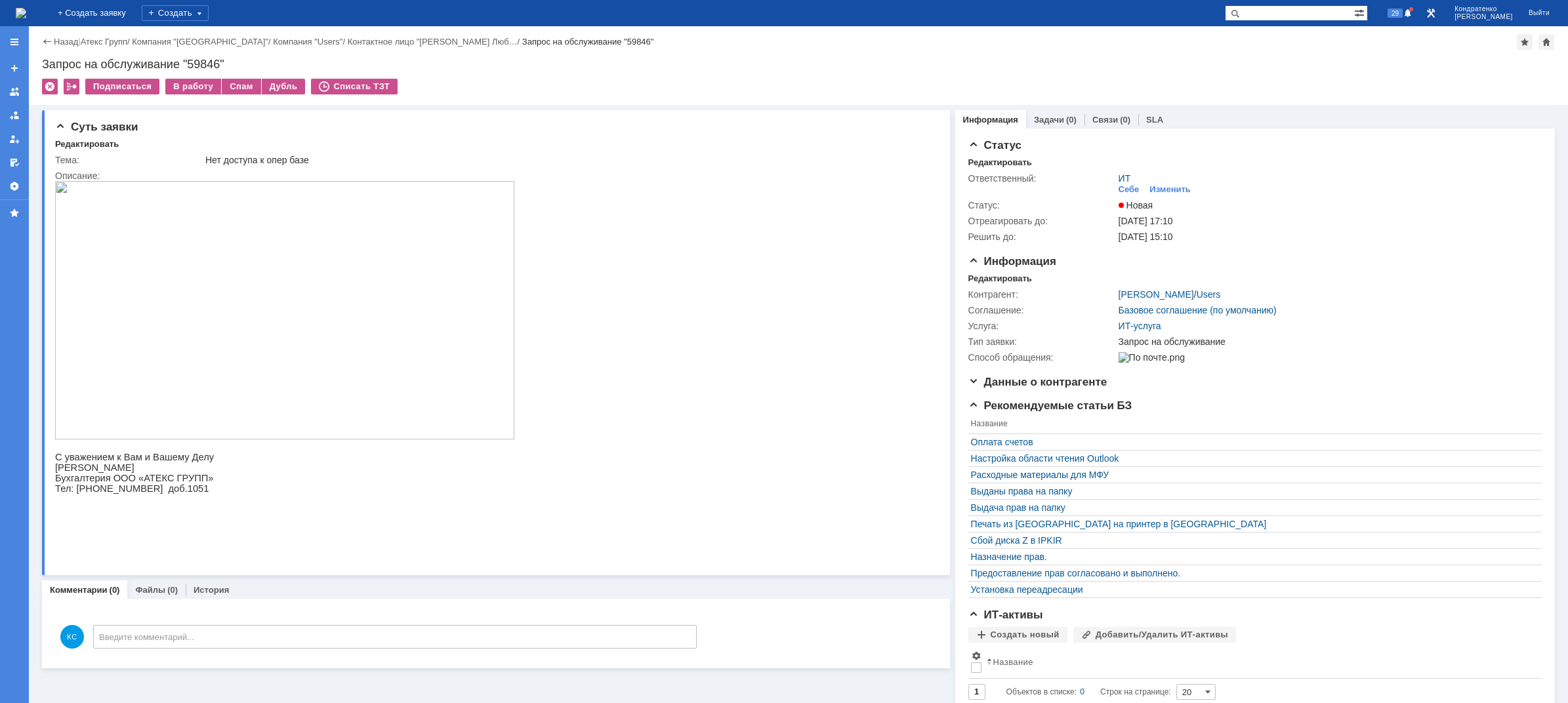
click at [27, 17] on img at bounding box center [21, 12] width 11 height 11
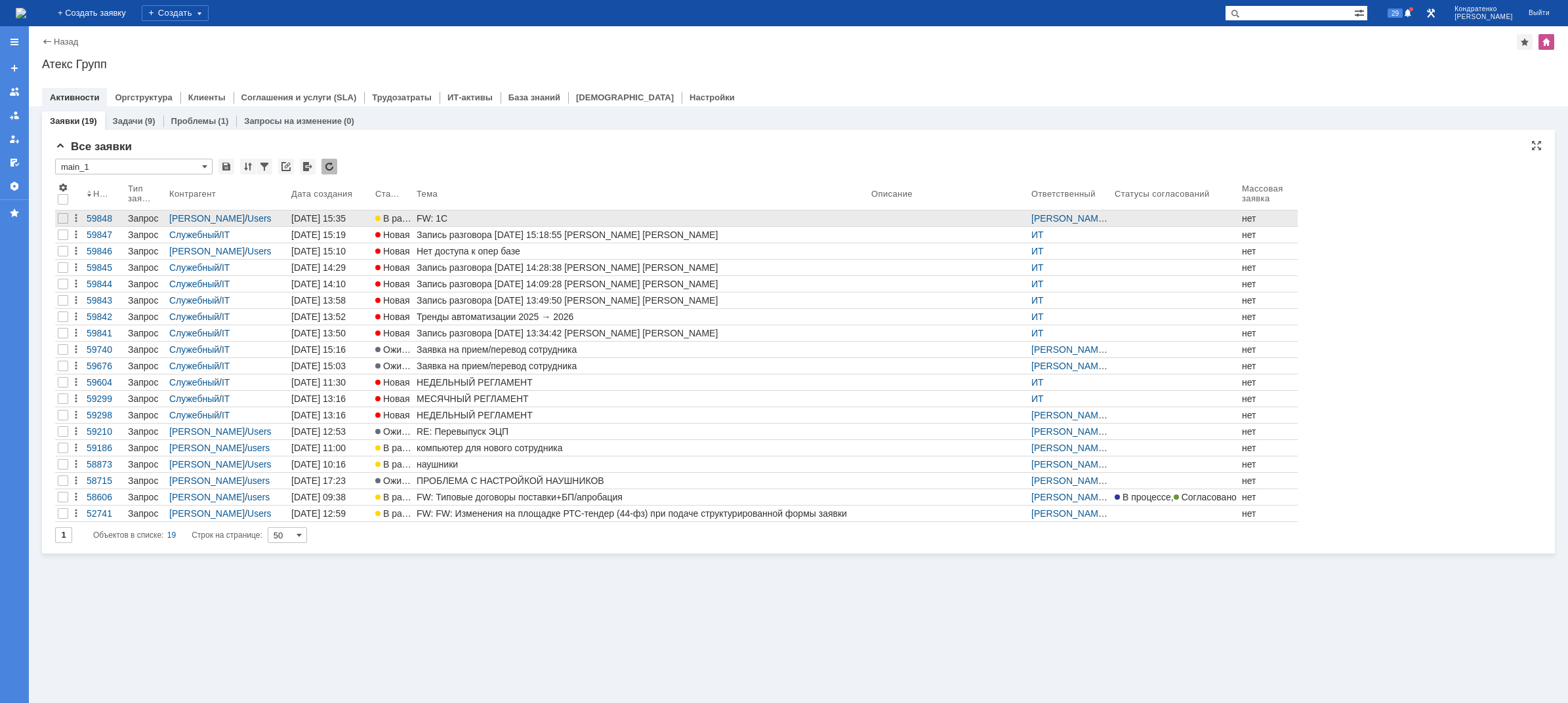
click at [440, 222] on div "FW: 1С" at bounding box center [641, 218] width 449 height 11
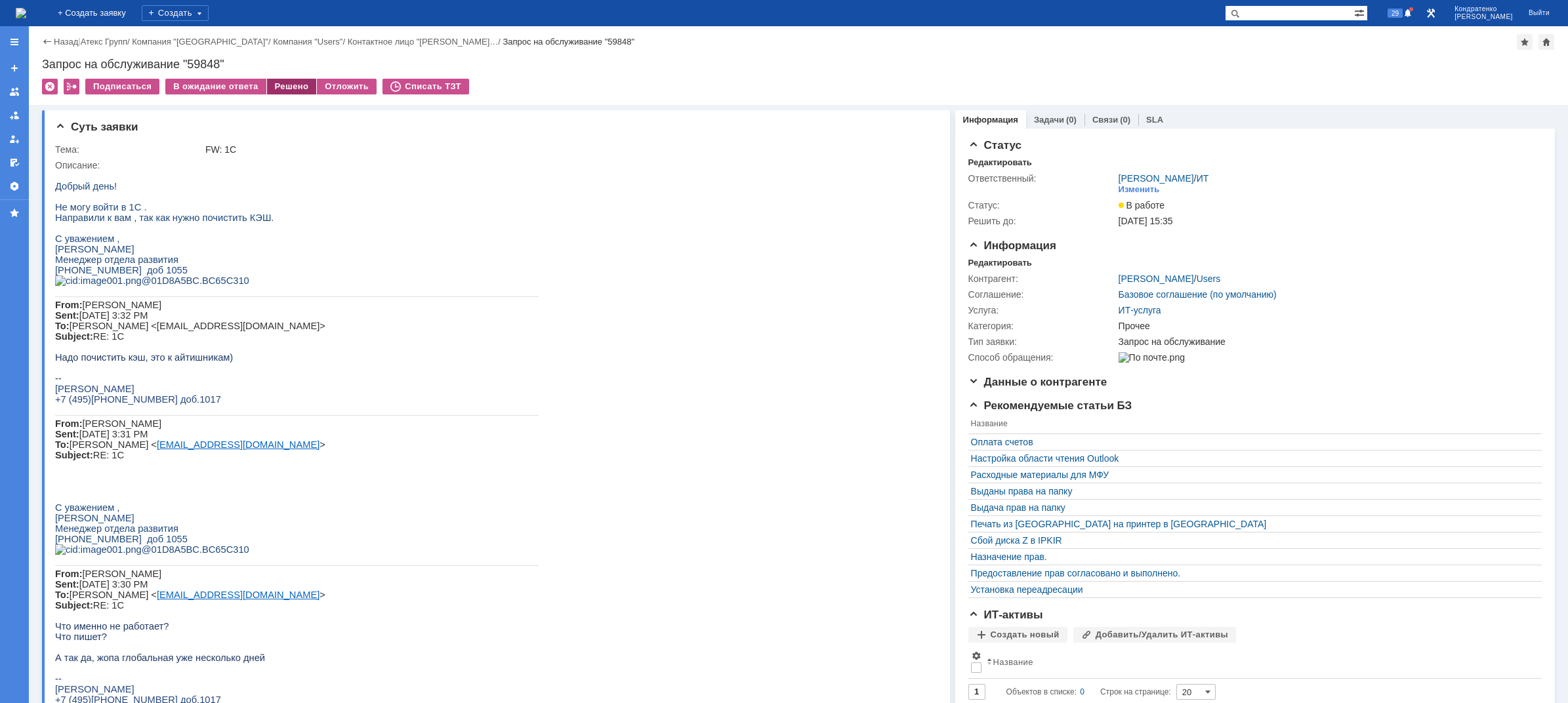
click at [285, 91] on div "Решено" at bounding box center [292, 87] width 50 height 16
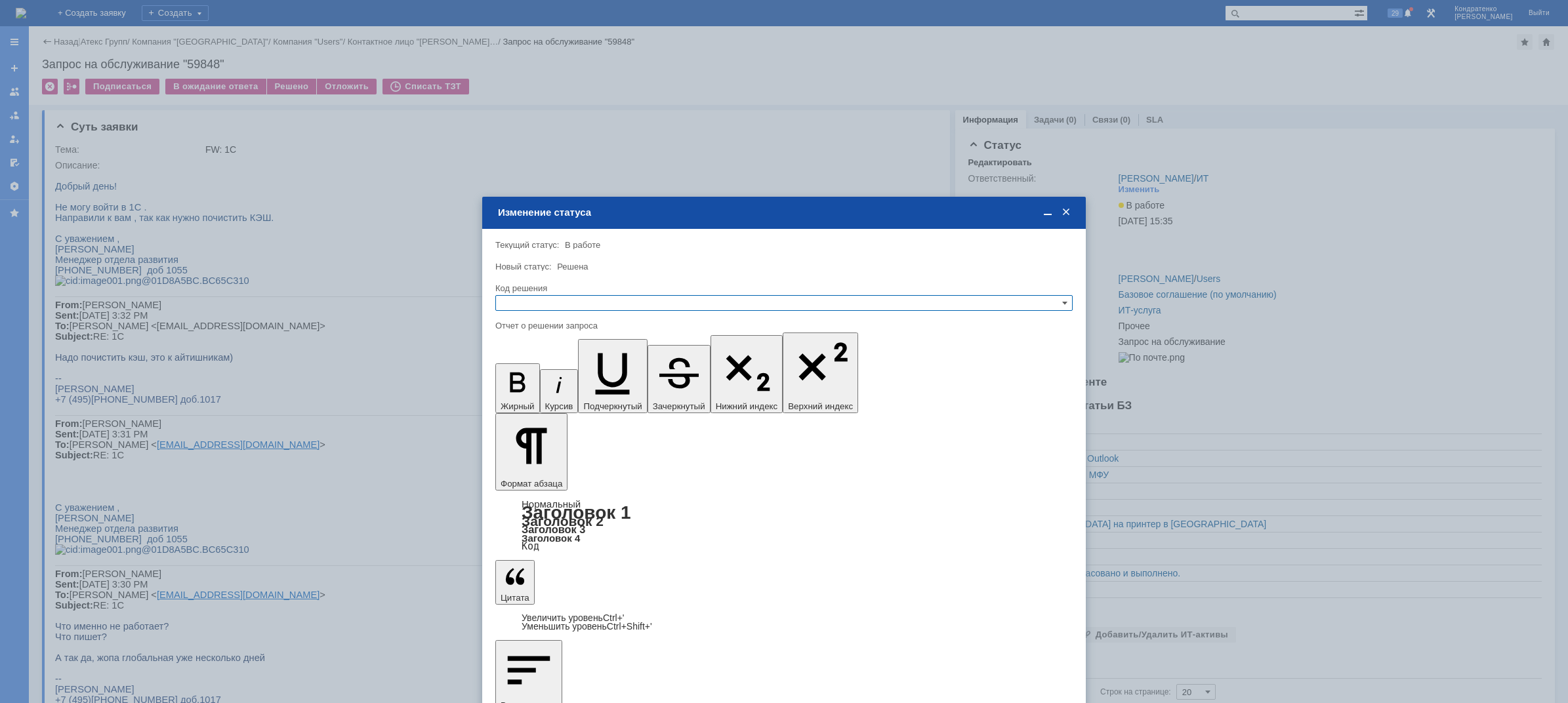
click at [584, 304] on input "text" at bounding box center [784, 303] width 577 height 16
click at [547, 364] on span "Решено" at bounding box center [784, 367] width 566 height 11
type input "Решено"
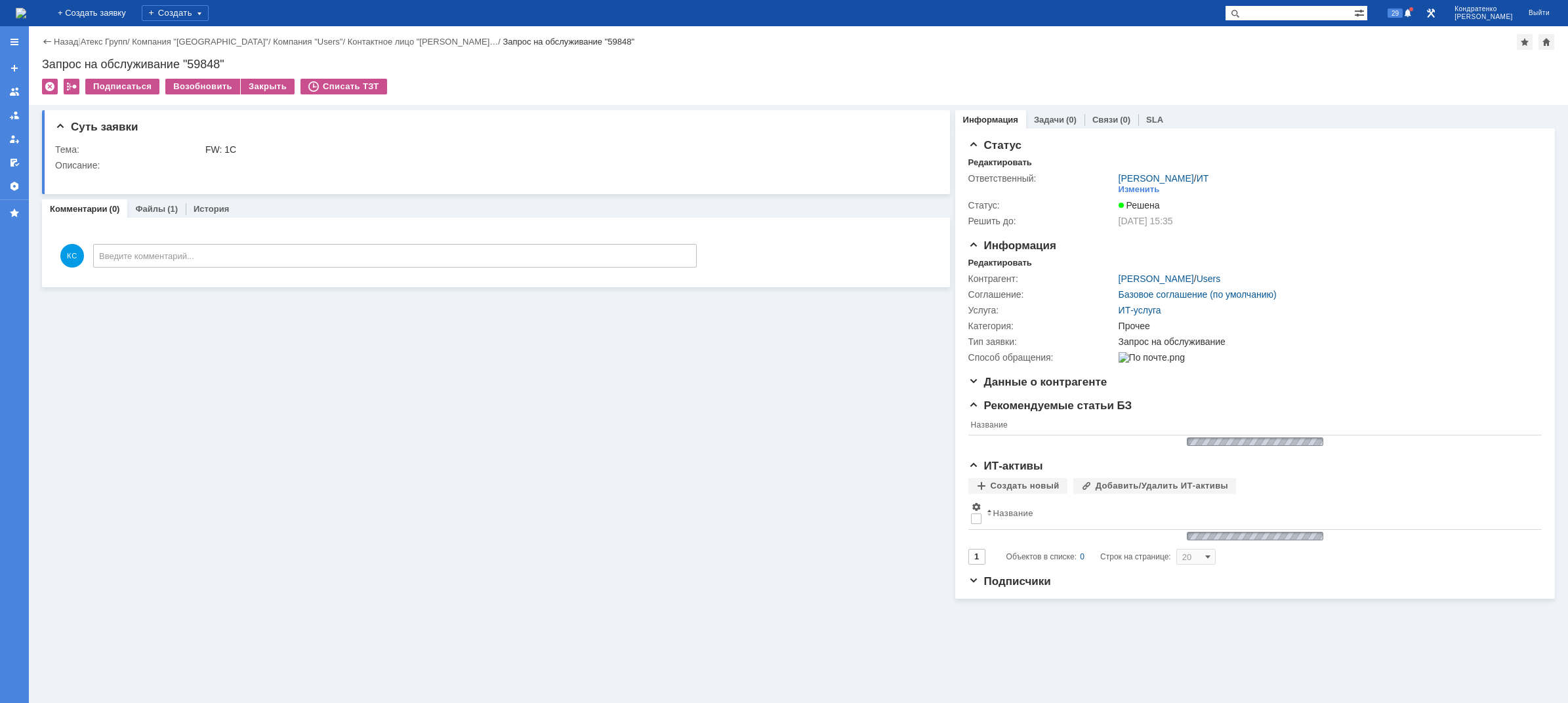
click at [27, 7] on img at bounding box center [21, 12] width 11 height 11
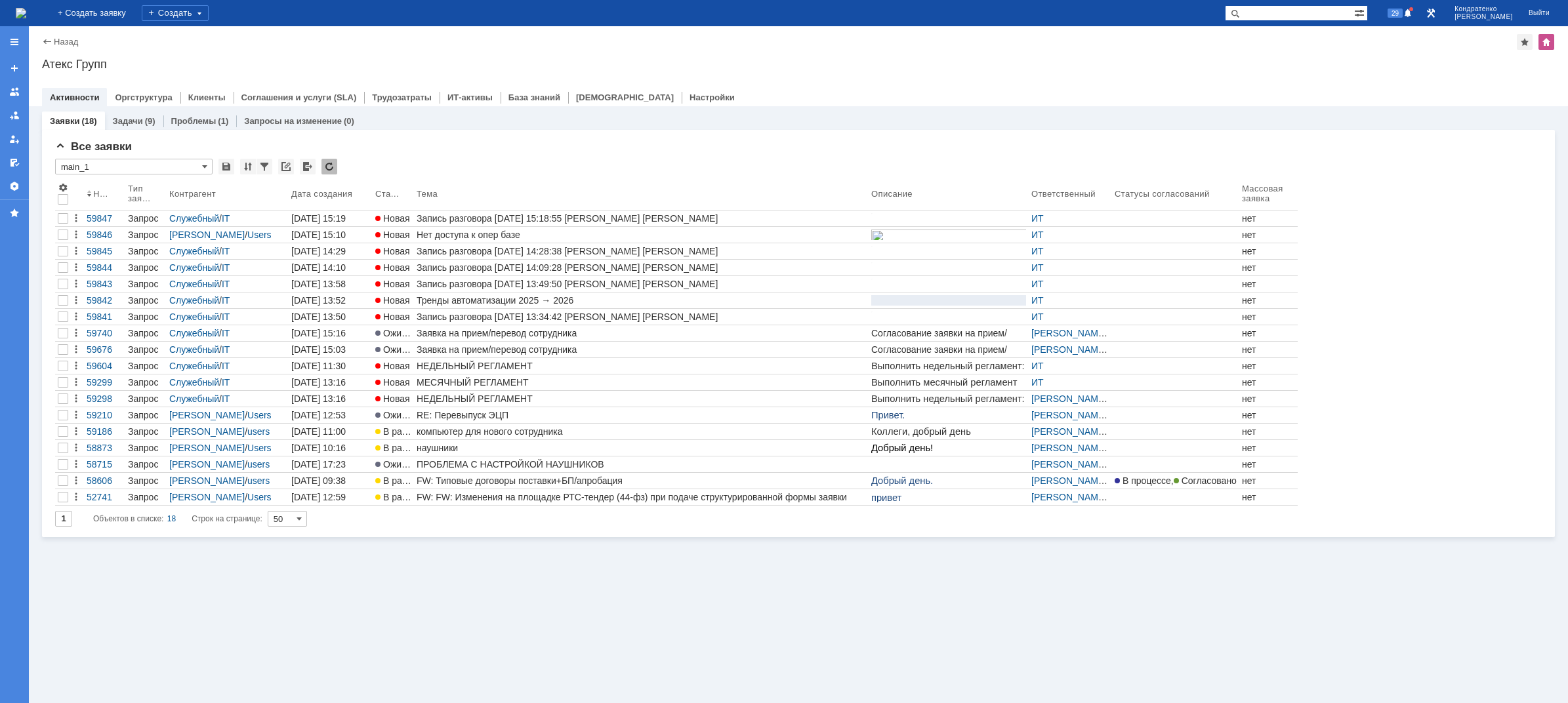
click at [455, 237] on div "Нет доступа к опер базе" at bounding box center [641, 235] width 449 height 11
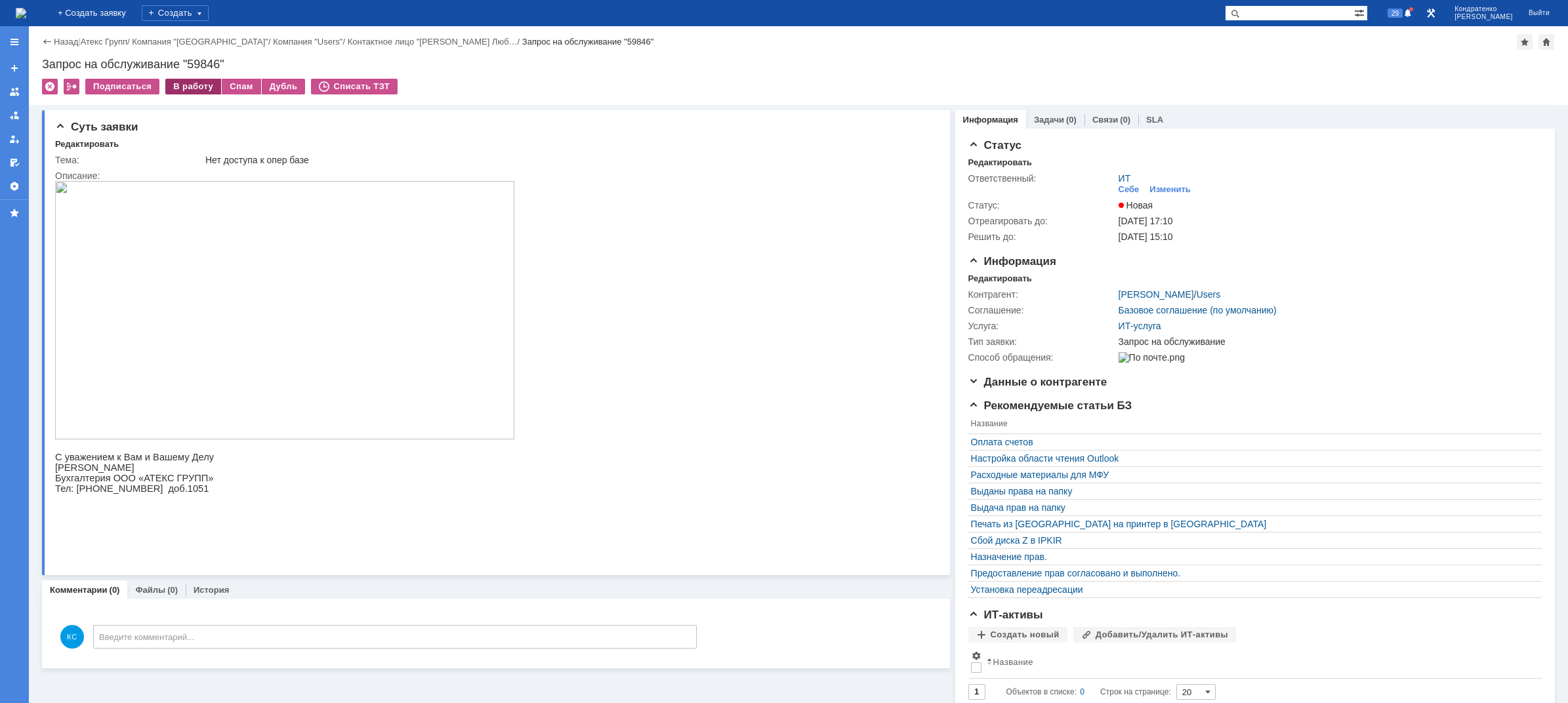
click at [195, 85] on div "В работу" at bounding box center [193, 87] width 56 height 16
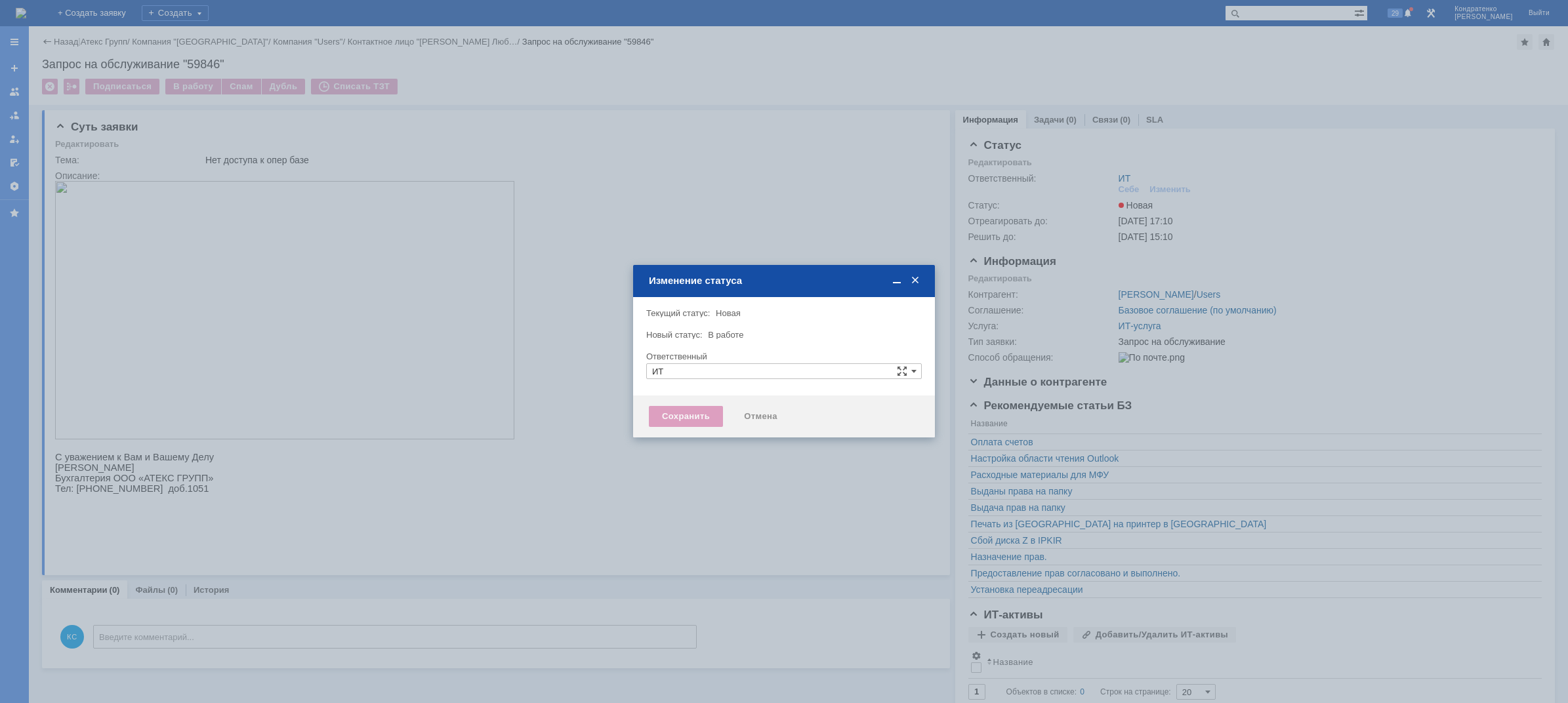
type input "[PERSON_NAME]"
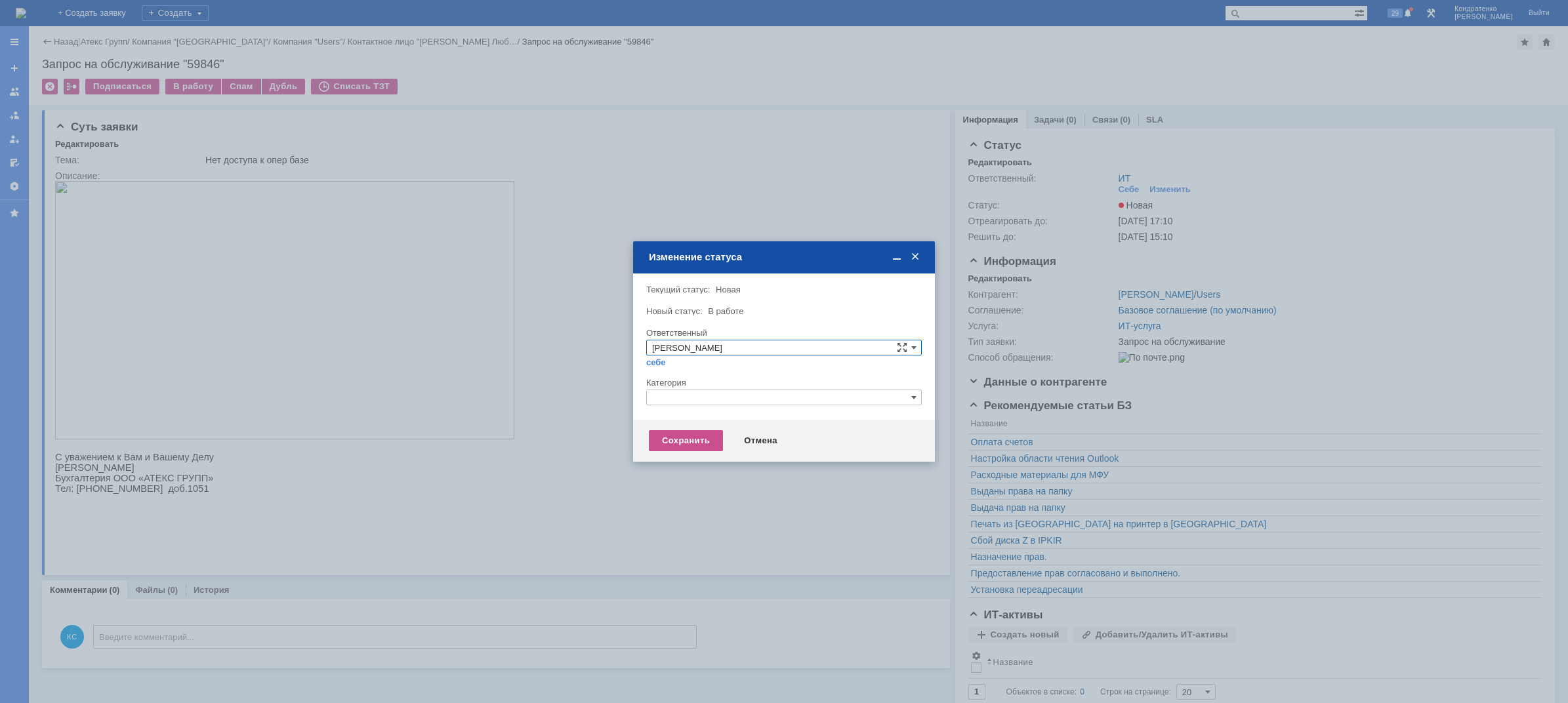
click at [740, 389] on div "Категория" at bounding box center [784, 383] width 275 height 12
click at [740, 393] on input "text" at bounding box center [784, 397] width 275 height 16
click at [922, 254] on div "Изменение статуса" at bounding box center [784, 257] width 302 height 15
click at [919, 256] on span at bounding box center [915, 259] width 13 height 12
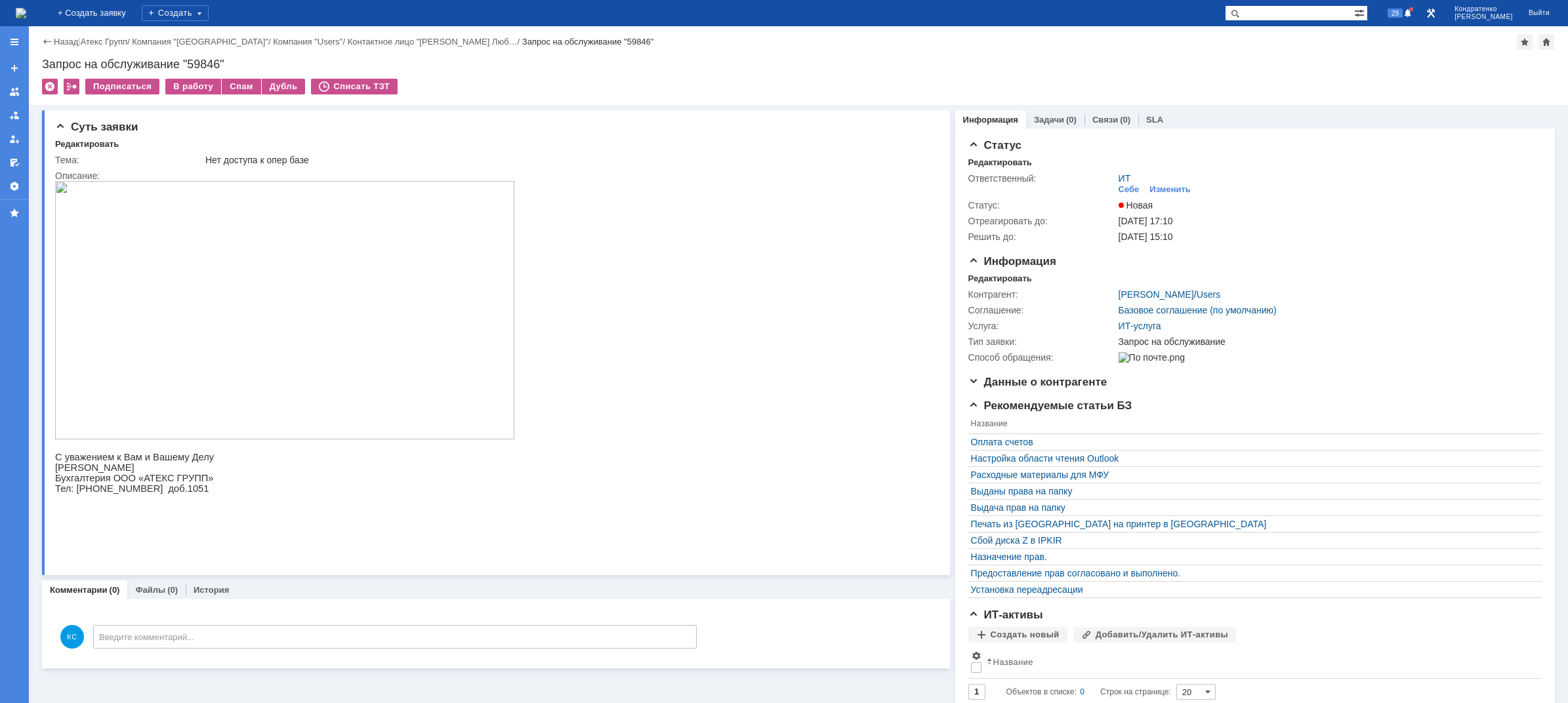
click at [27, 9] on img at bounding box center [21, 12] width 11 height 11
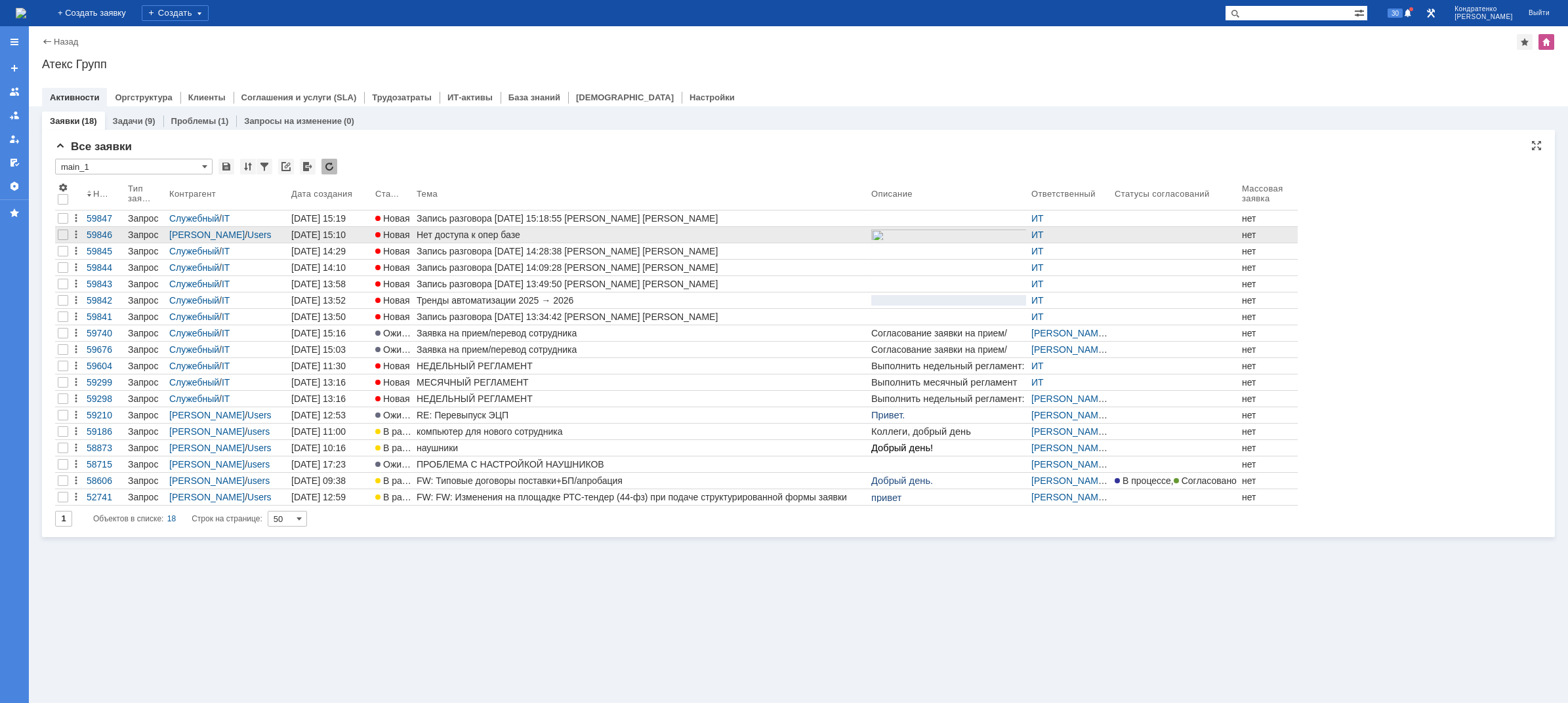
click at [771, 230] on div "Нет доступа к опер базе" at bounding box center [641, 235] width 449 height 11
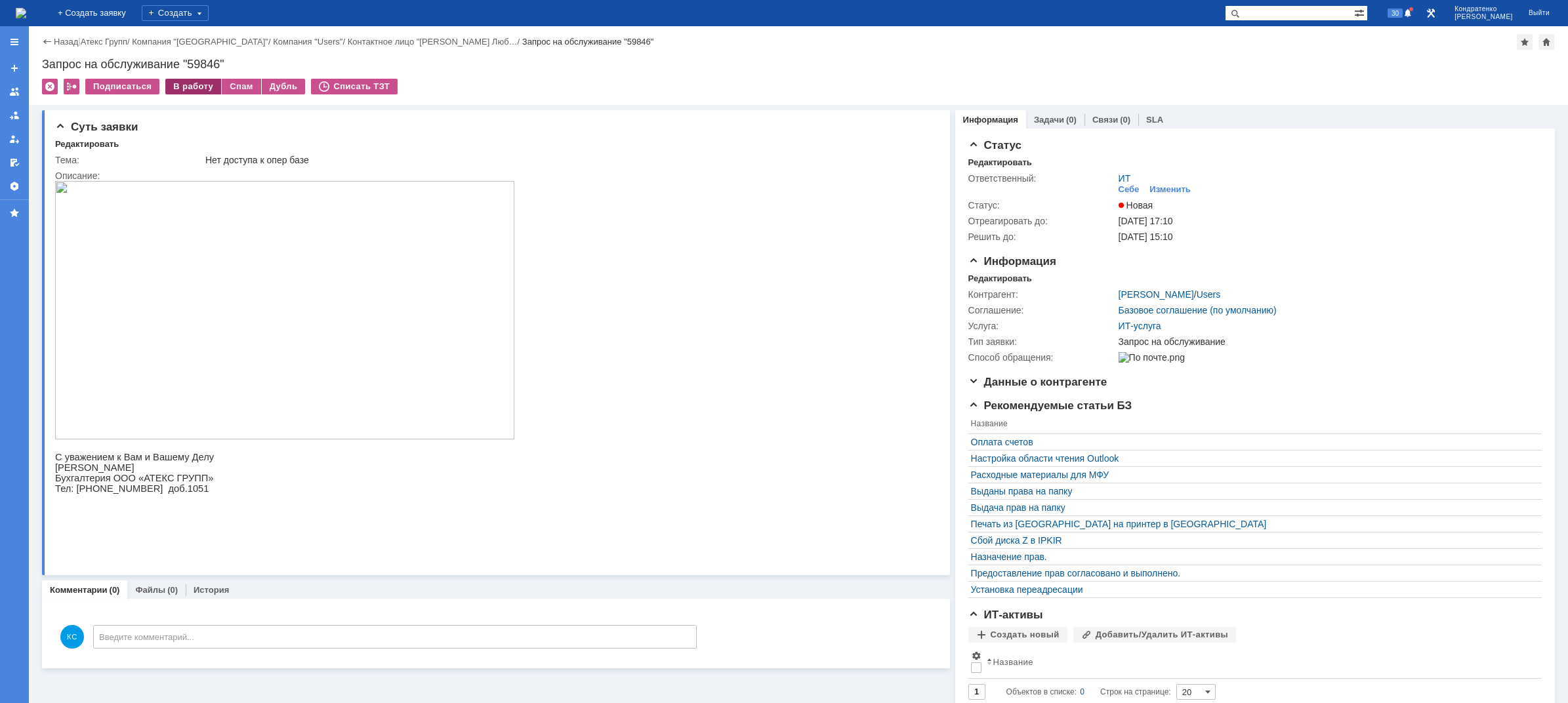
click at [201, 82] on div "В работу" at bounding box center [193, 87] width 56 height 16
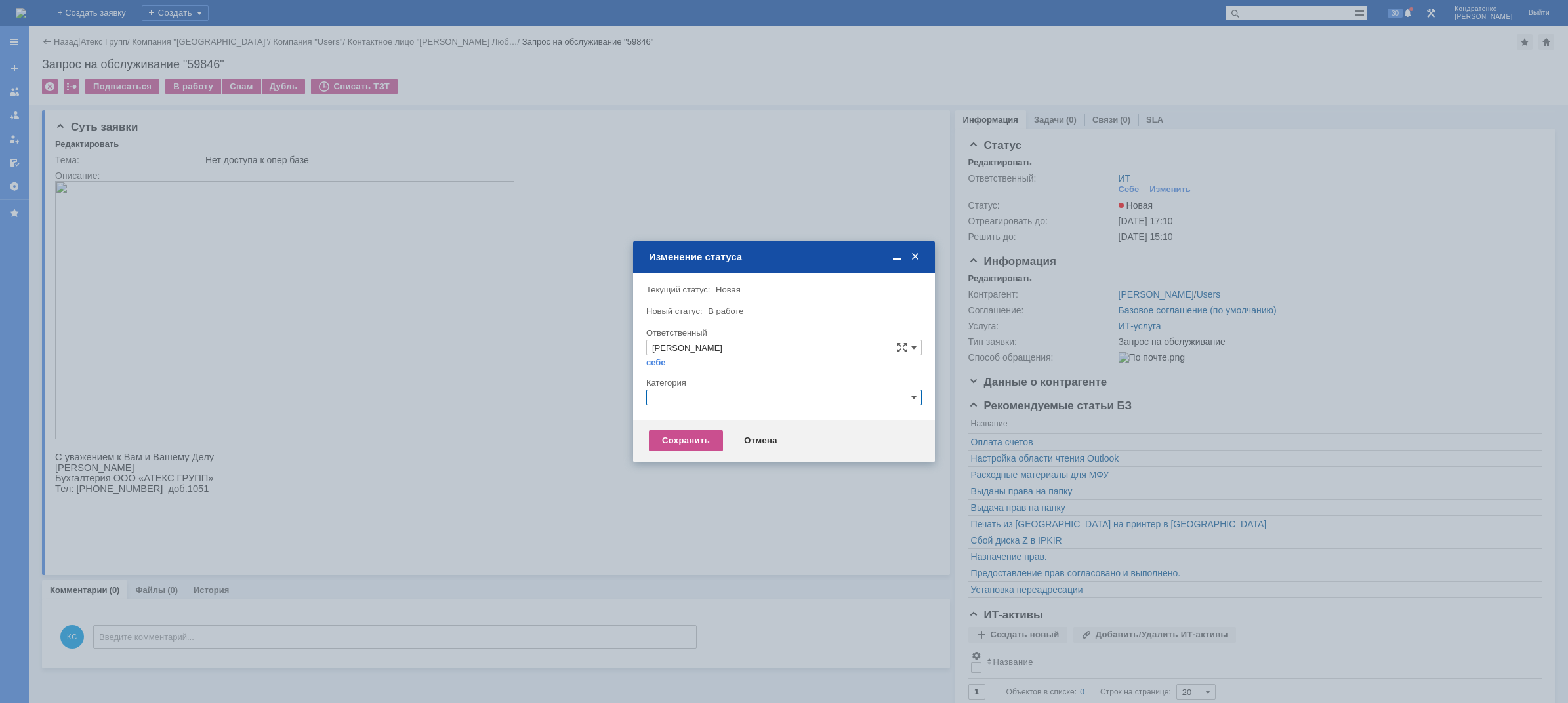
click at [670, 394] on input "text" at bounding box center [784, 397] width 275 height 16
click at [676, 428] on span "1С" at bounding box center [784, 431] width 264 height 11
click at [669, 433] on div "Сохранить" at bounding box center [685, 440] width 74 height 21
type input "1С"
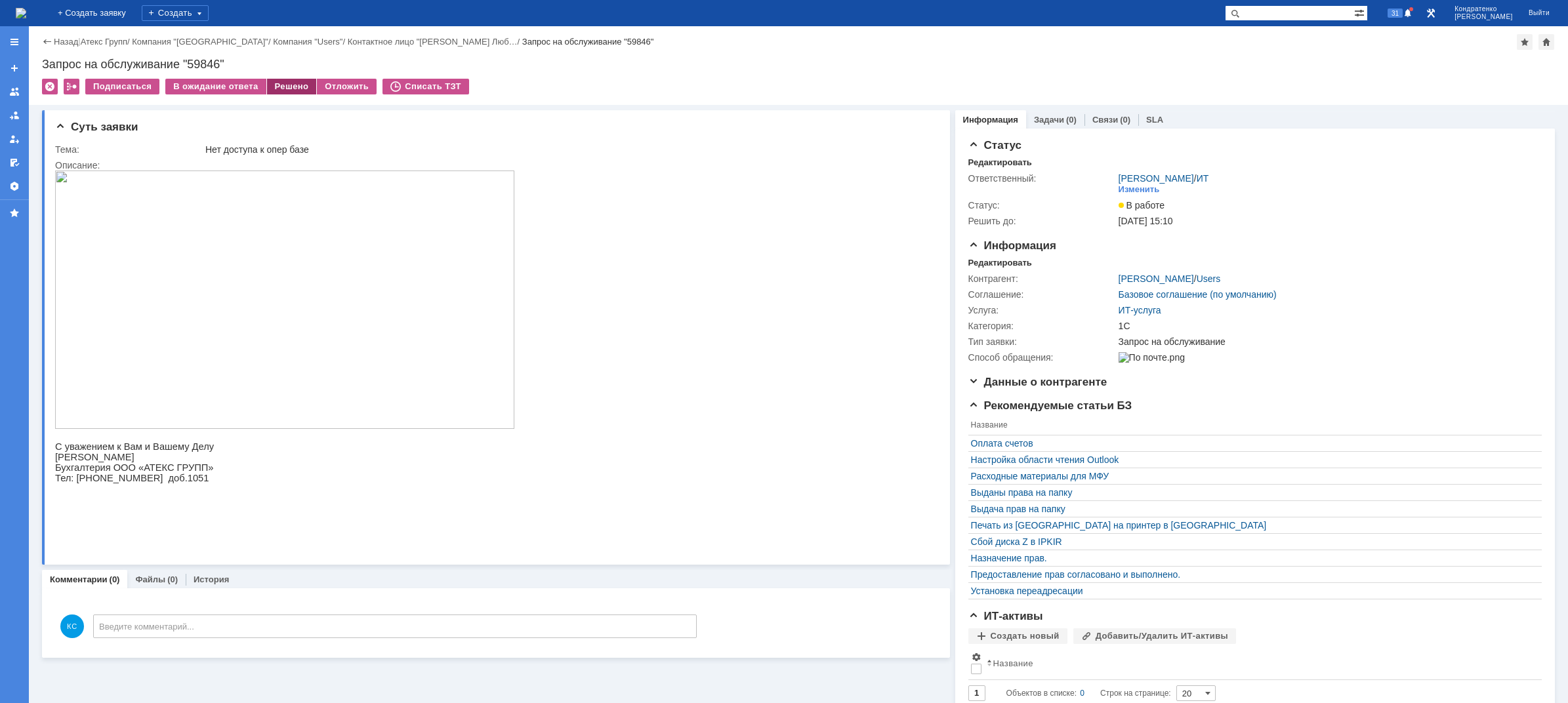
click at [290, 85] on div "Решено" at bounding box center [292, 87] width 50 height 16
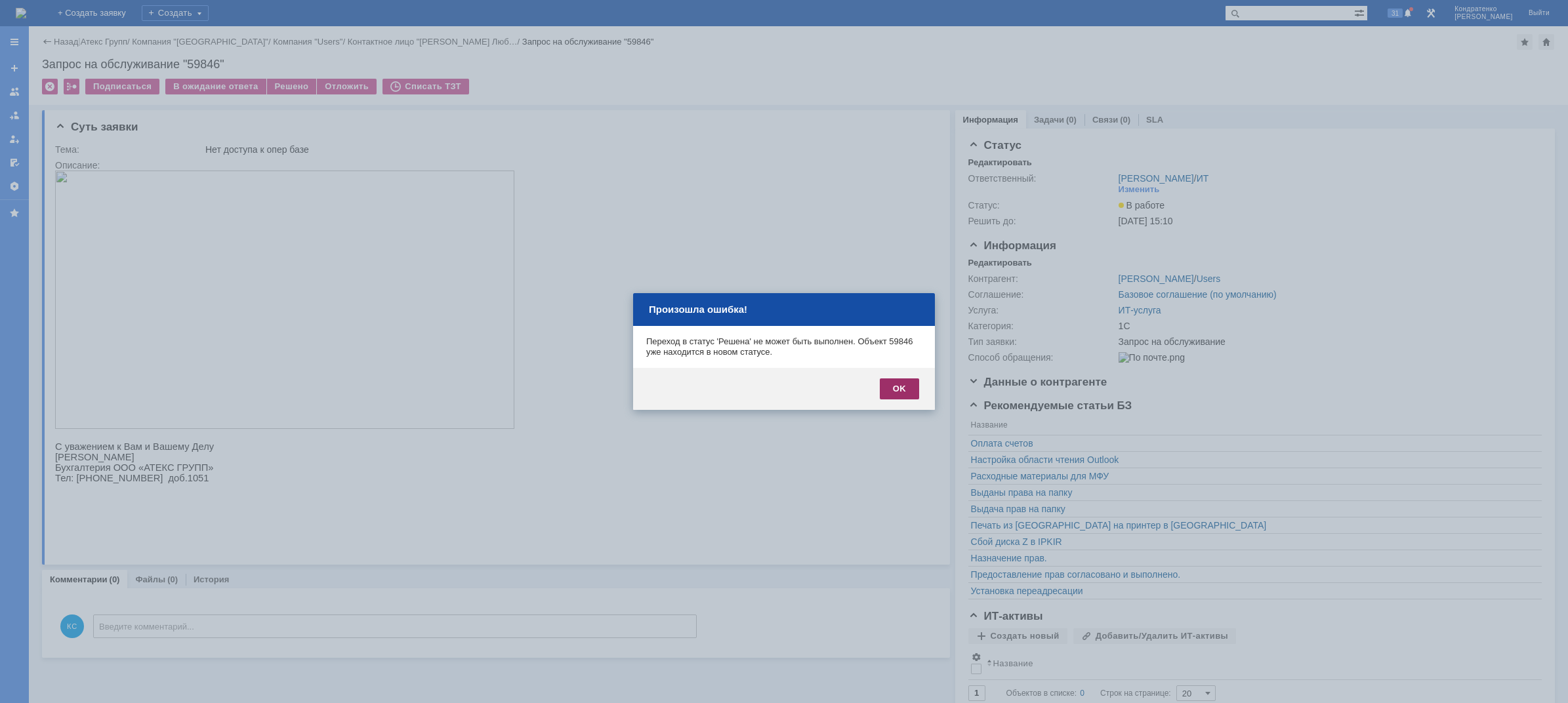
click at [898, 388] on div "OK" at bounding box center [899, 389] width 39 height 21
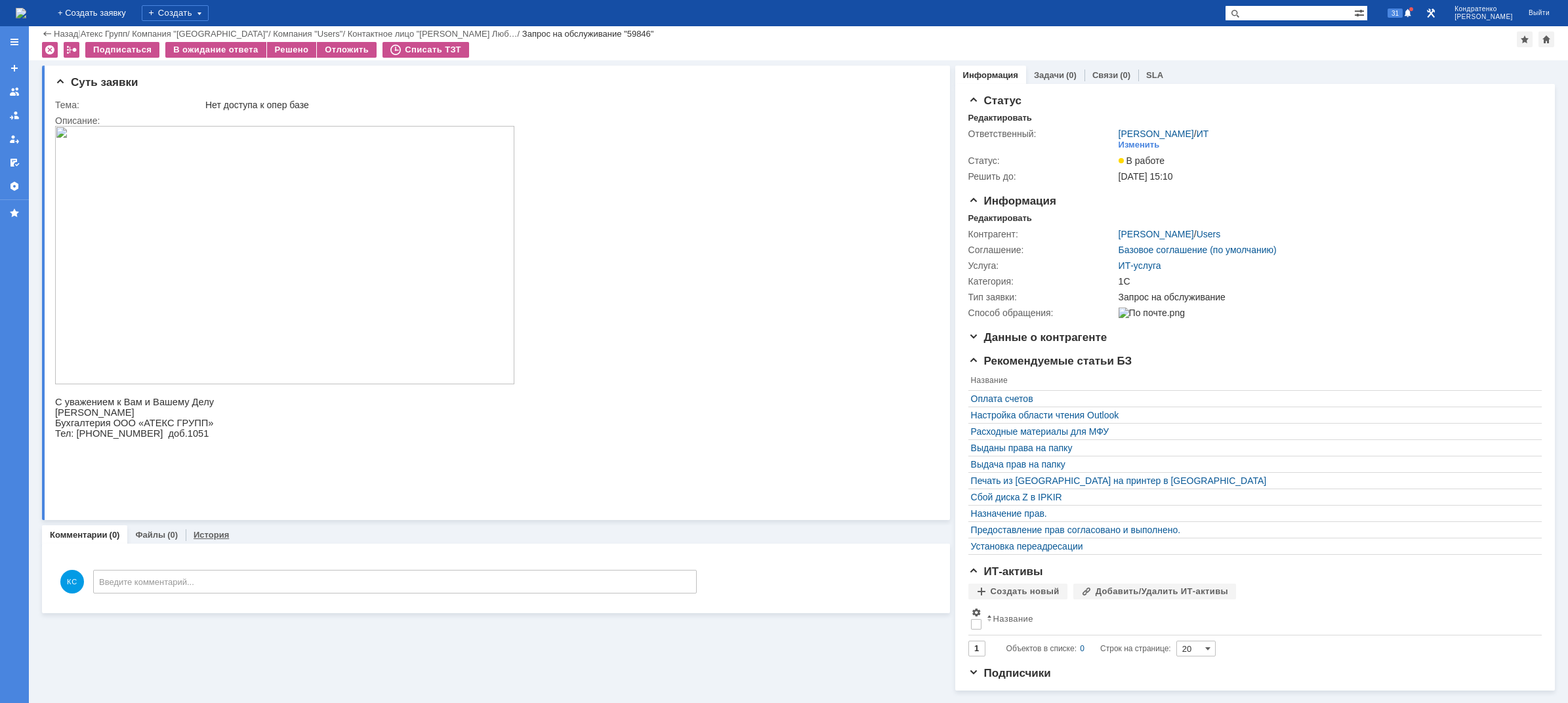
click at [201, 541] on div "История" at bounding box center [211, 535] width 52 height 19
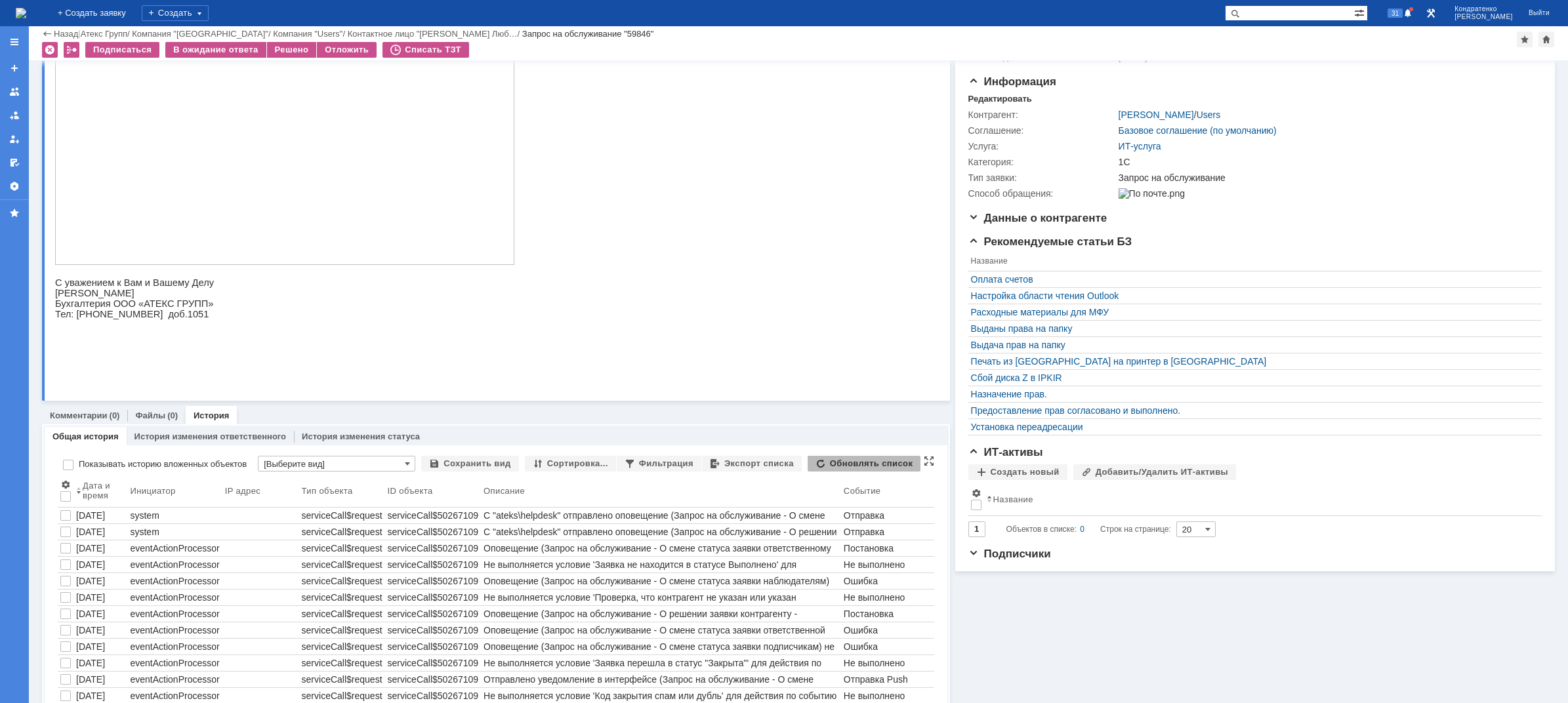
scroll to position [292, 0]
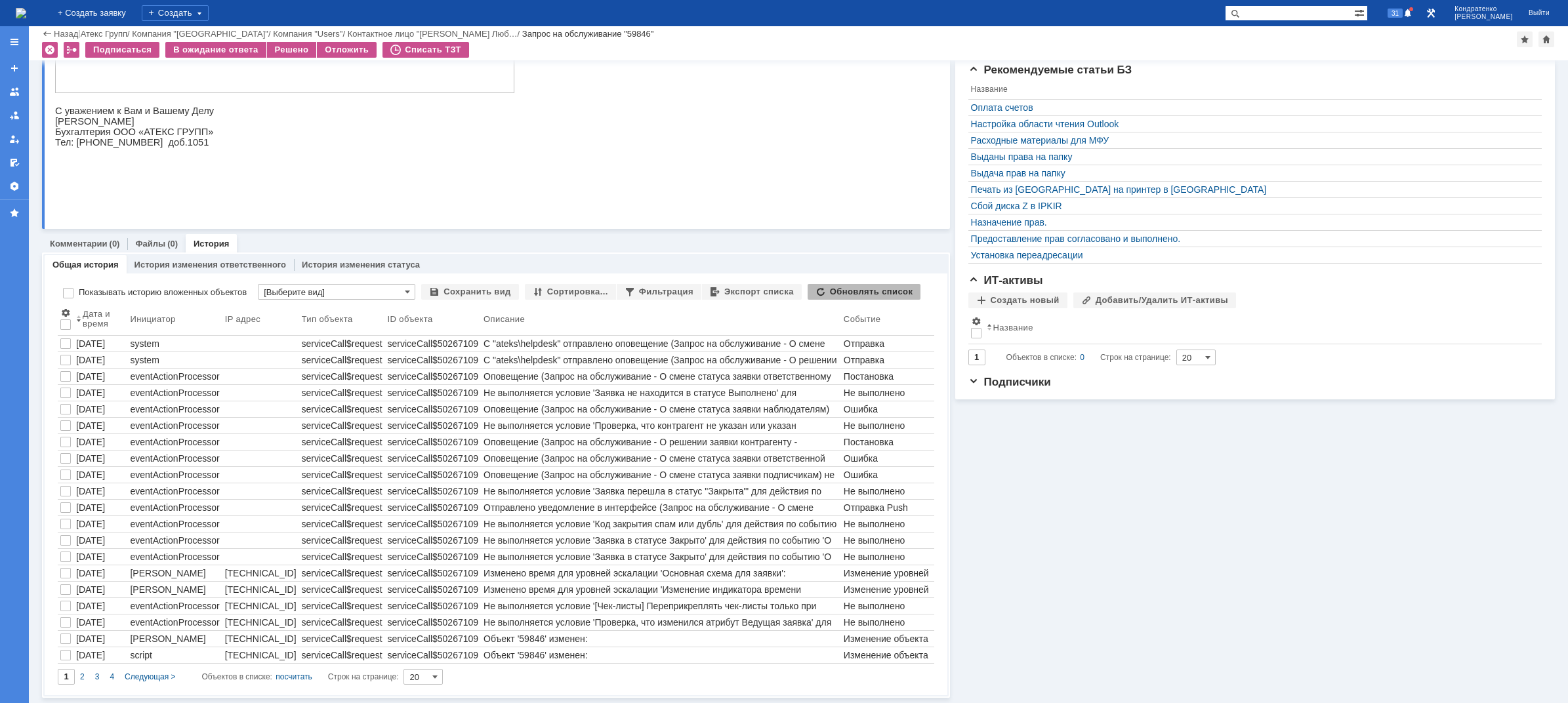
click at [27, 7] on img at bounding box center [21, 12] width 11 height 11
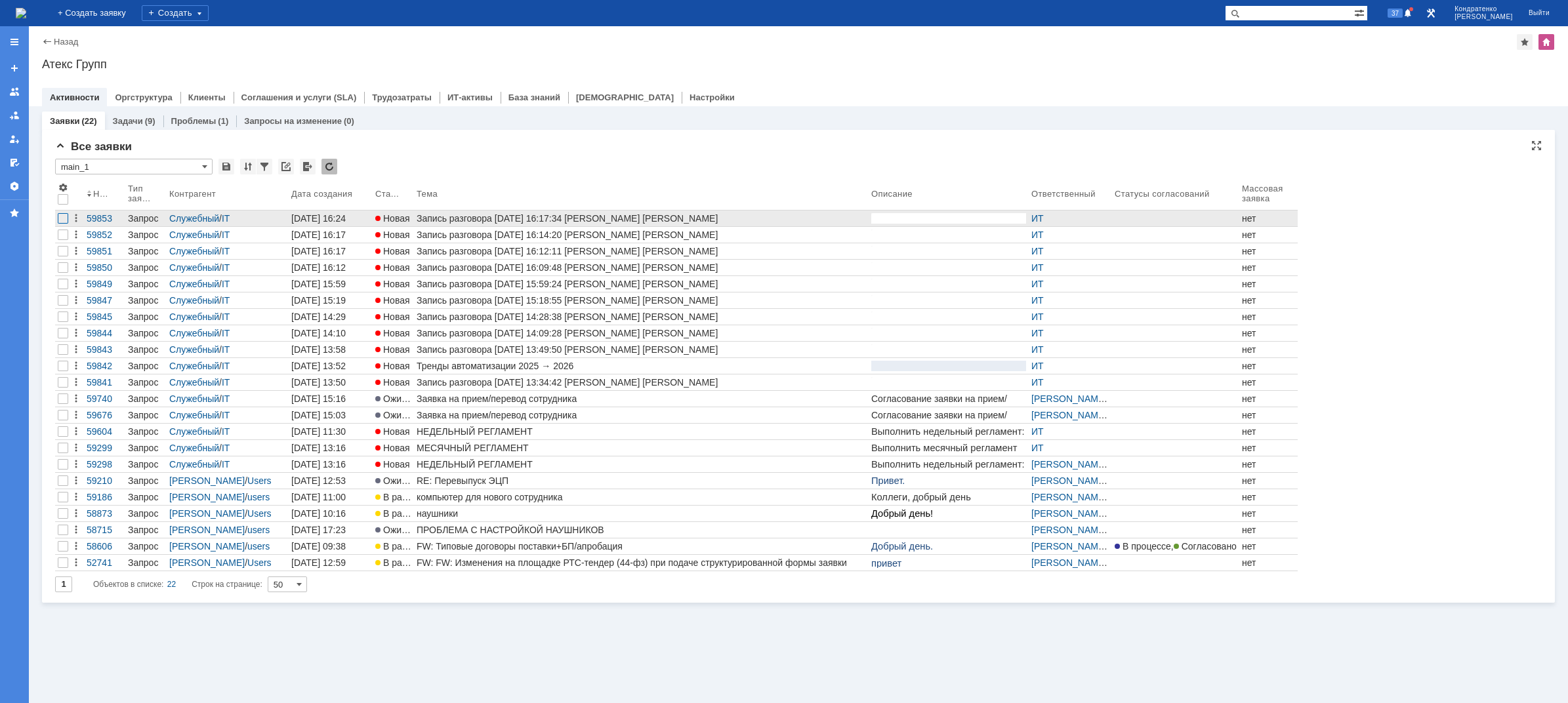
click at [60, 219] on div at bounding box center [62, 218] width 11 height 11
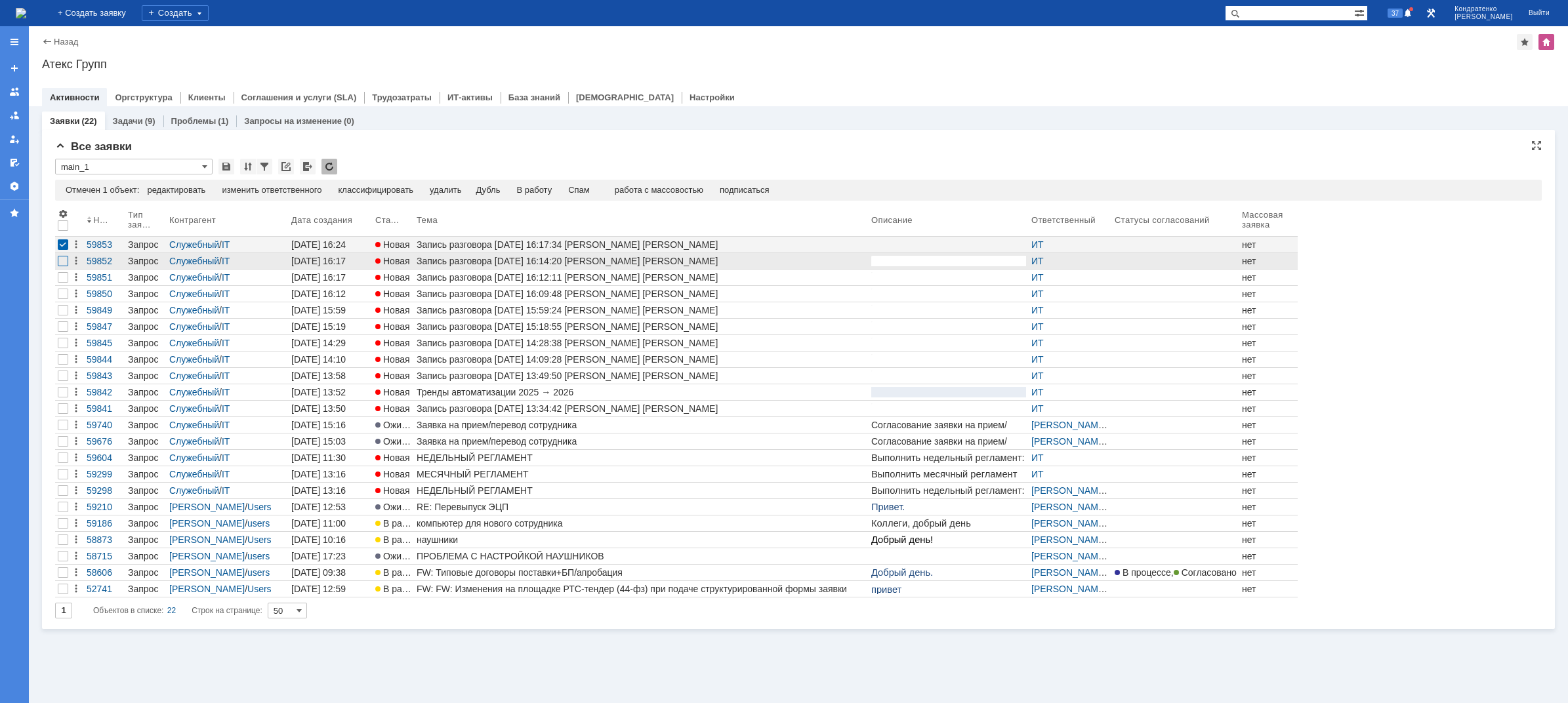
click at [63, 260] on div at bounding box center [62, 261] width 11 height 11
click at [64, 280] on div at bounding box center [62, 277] width 11 height 11
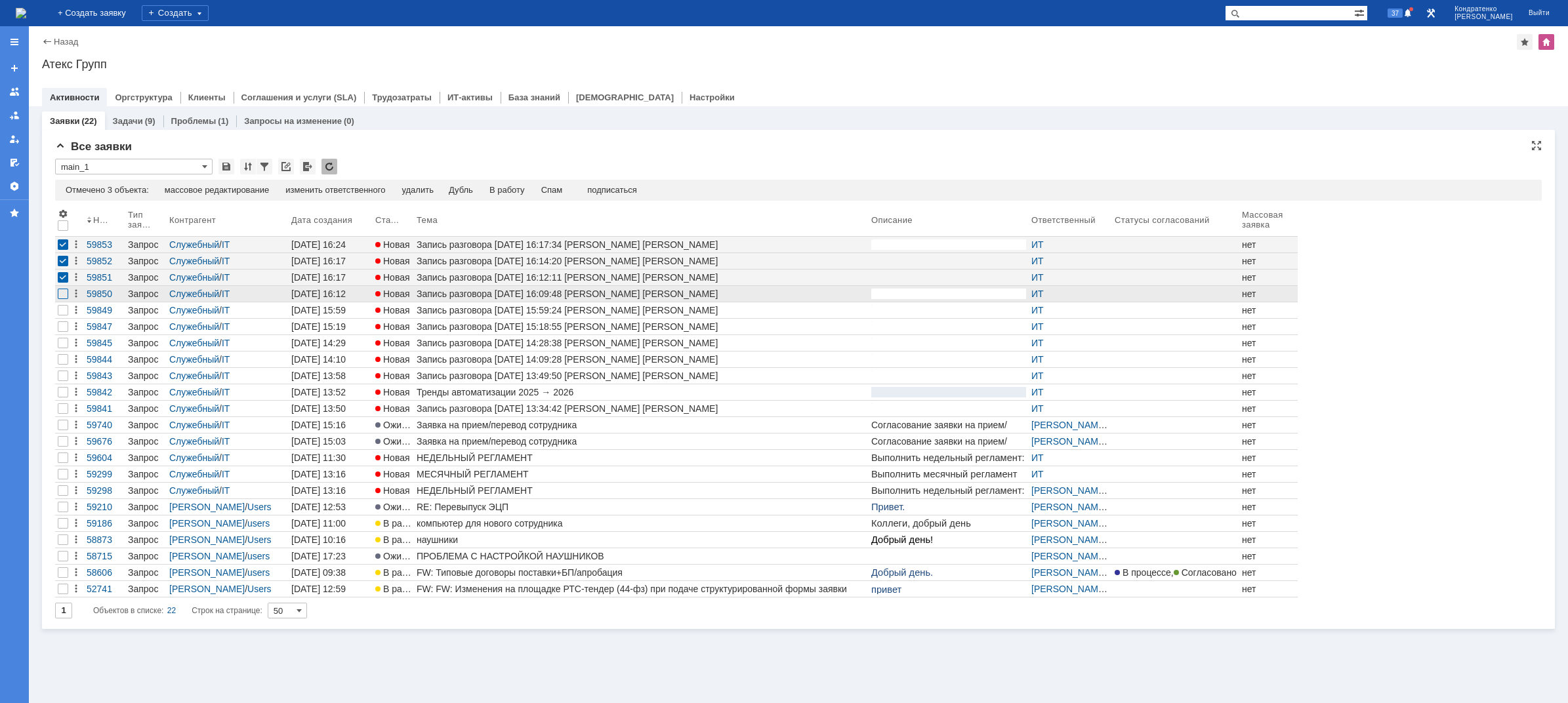
click at [64, 294] on div at bounding box center [62, 294] width 11 height 11
click at [563, 187] on div "Спам" at bounding box center [552, 190] width 22 height 11
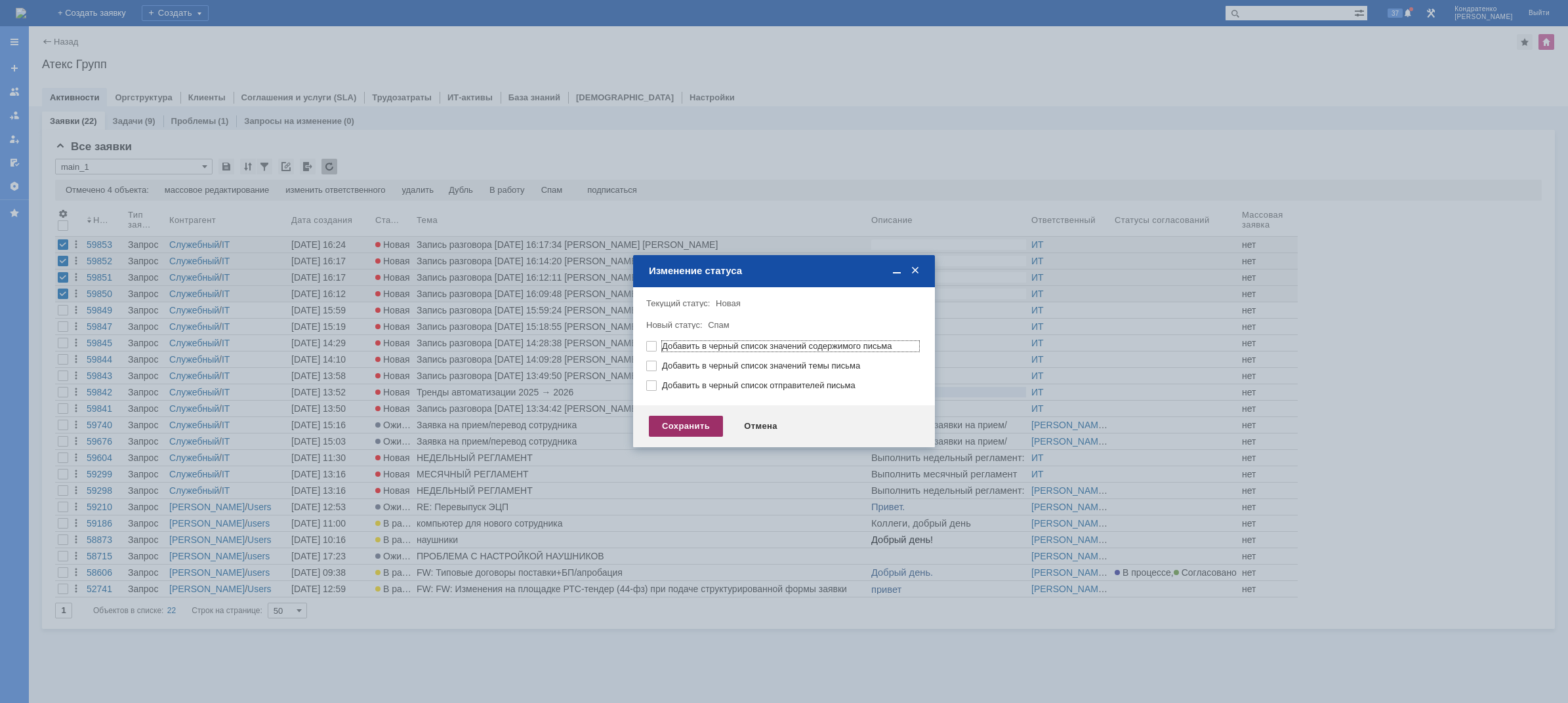
click at [679, 430] on div "Сохранить" at bounding box center [685, 426] width 74 height 21
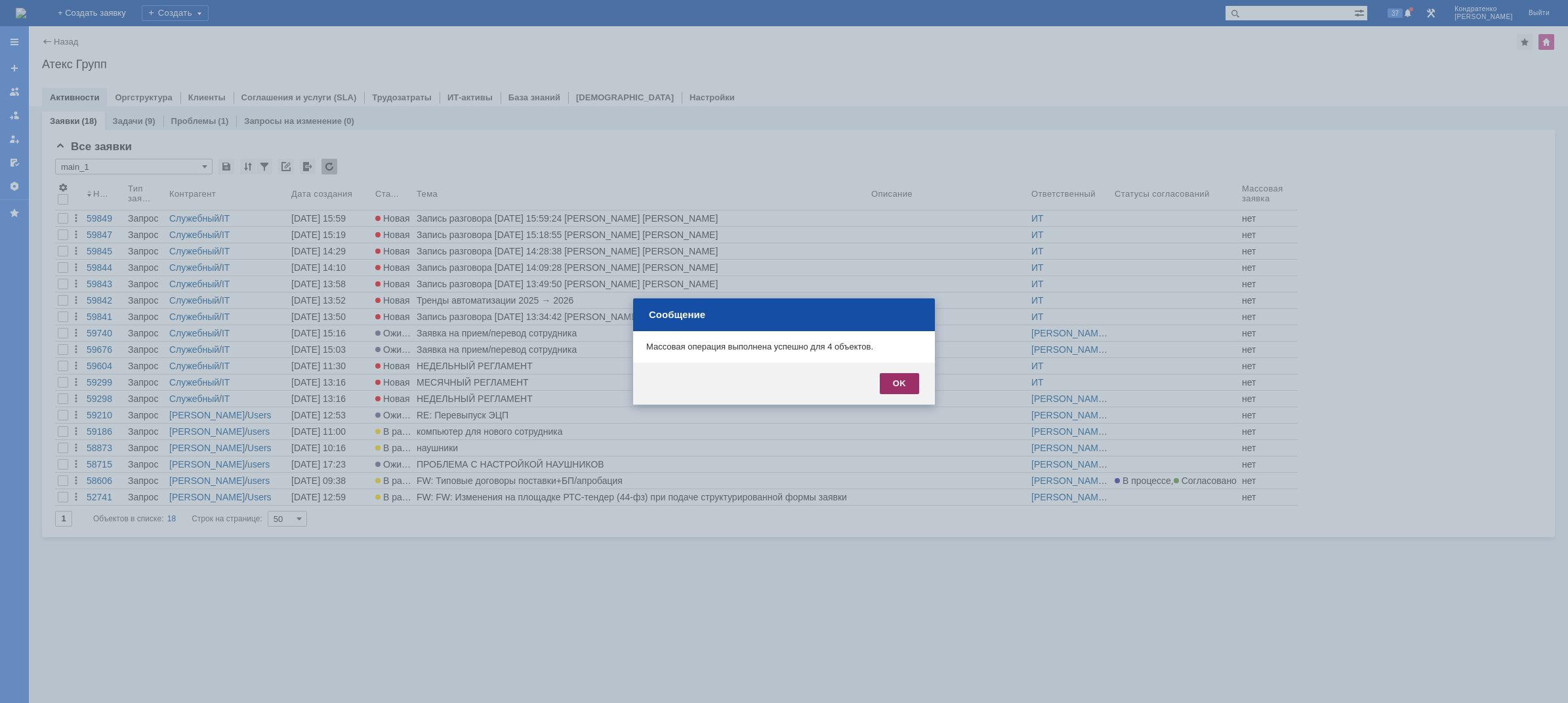
click at [894, 382] on div "OK" at bounding box center [899, 384] width 39 height 21
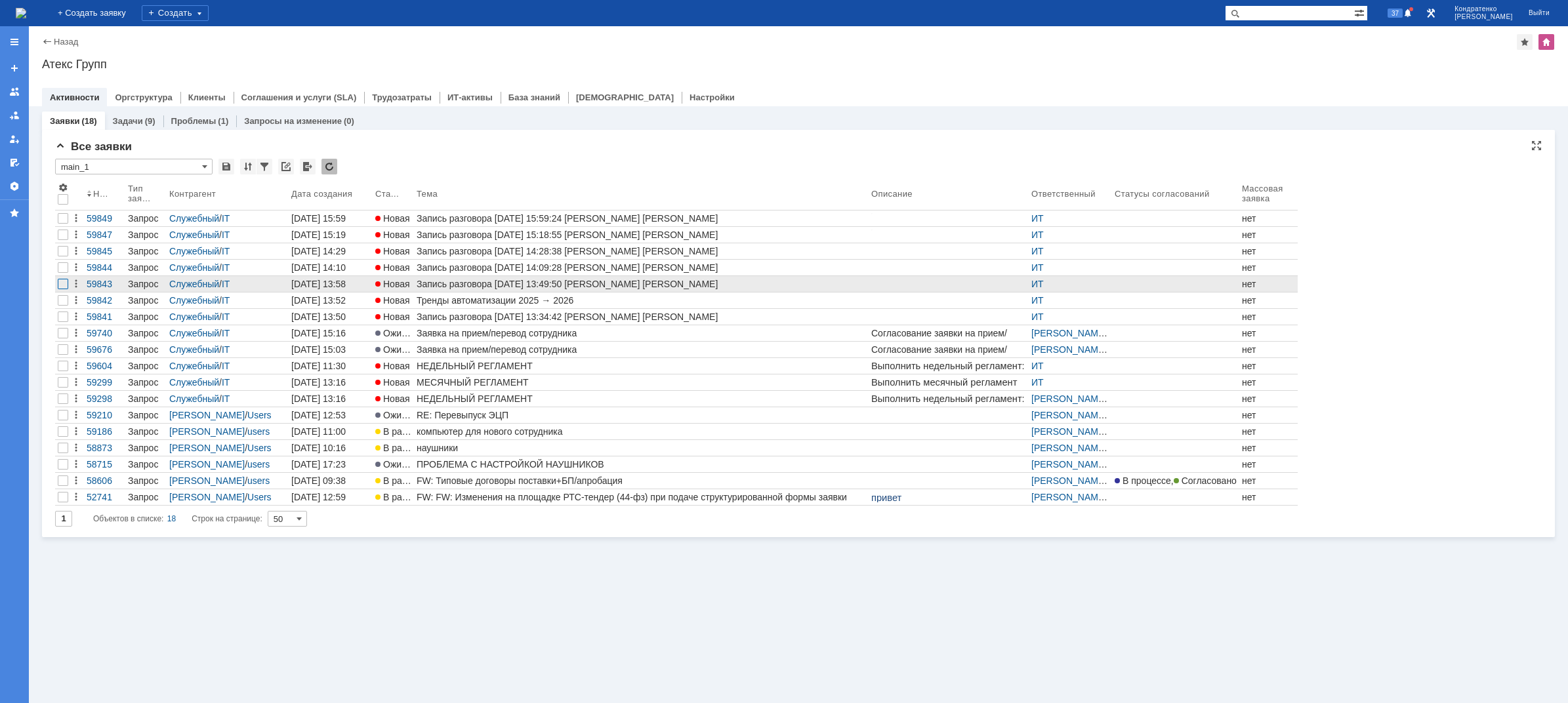
click at [61, 285] on div at bounding box center [62, 284] width 11 height 11
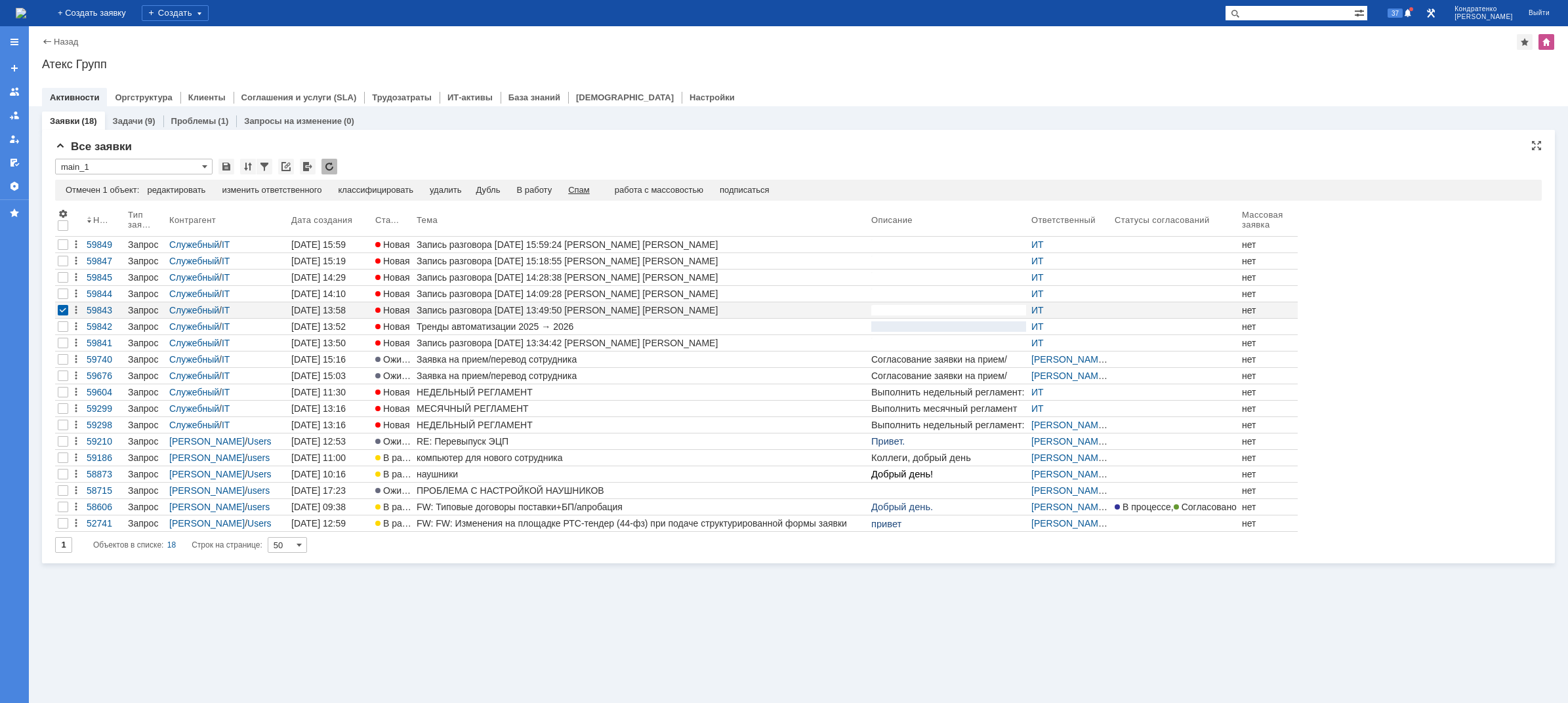
click at [586, 191] on div "Спам" at bounding box center [579, 190] width 22 height 11
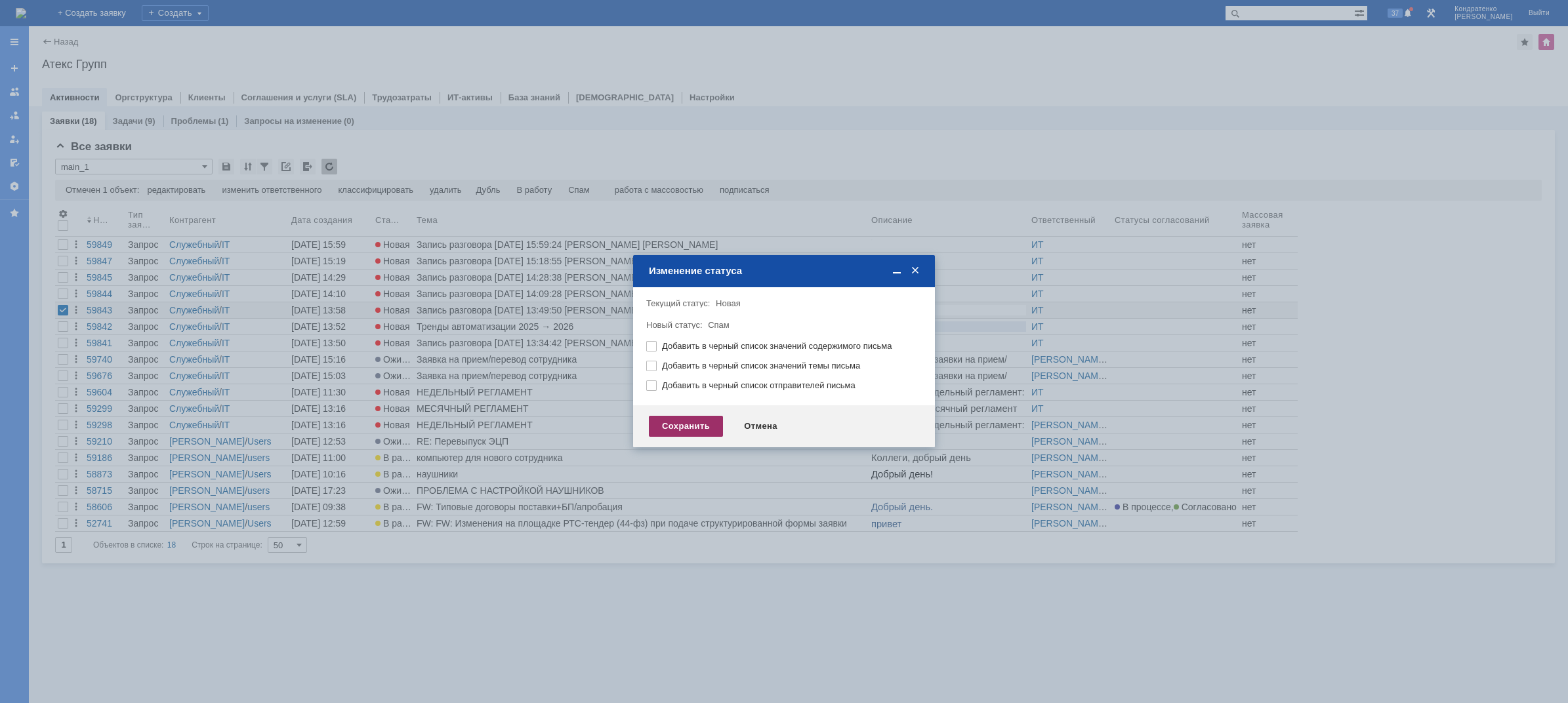
click at [691, 419] on div "Сохранить" at bounding box center [685, 426] width 74 height 21
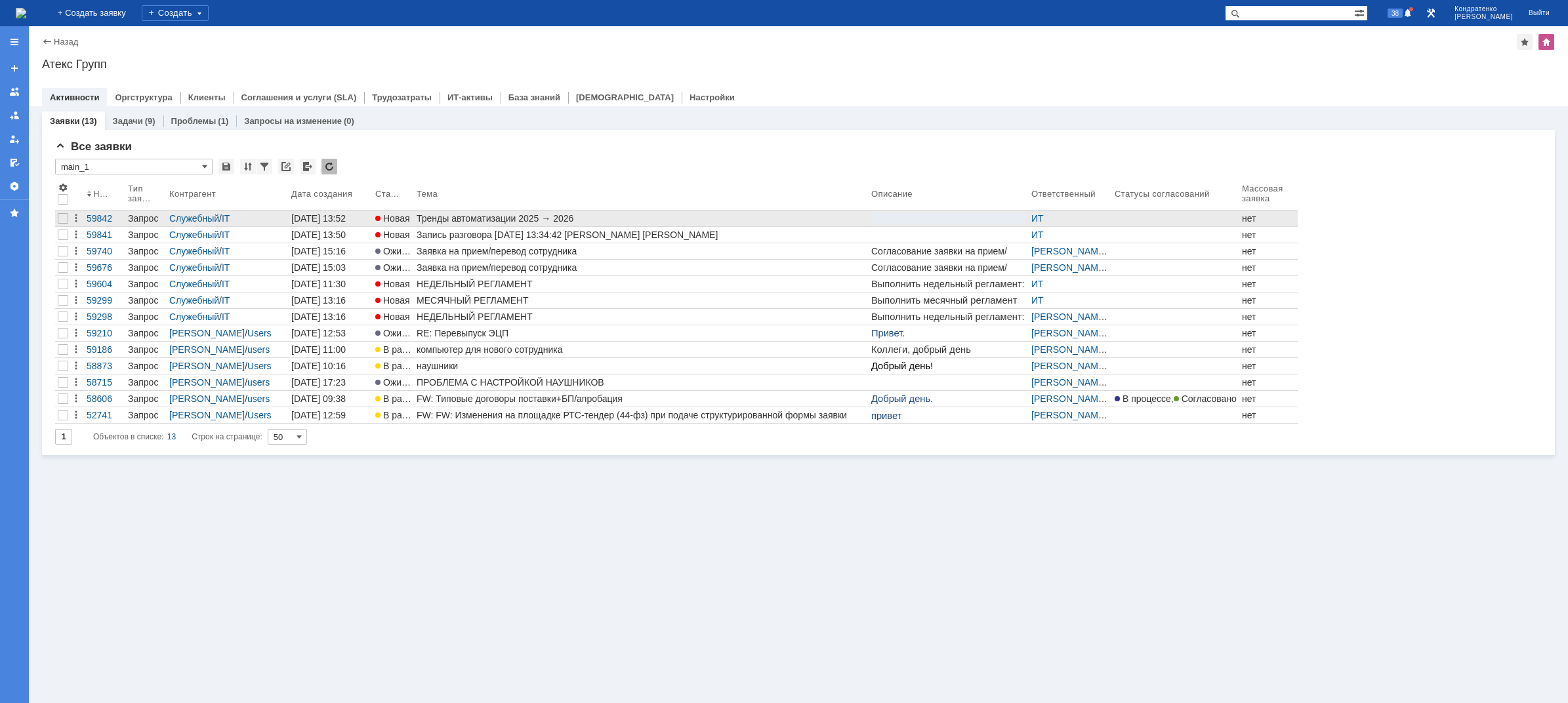
click at [485, 220] on div "Тренды автоматизации 2025 → 2026" at bounding box center [641, 218] width 449 height 11
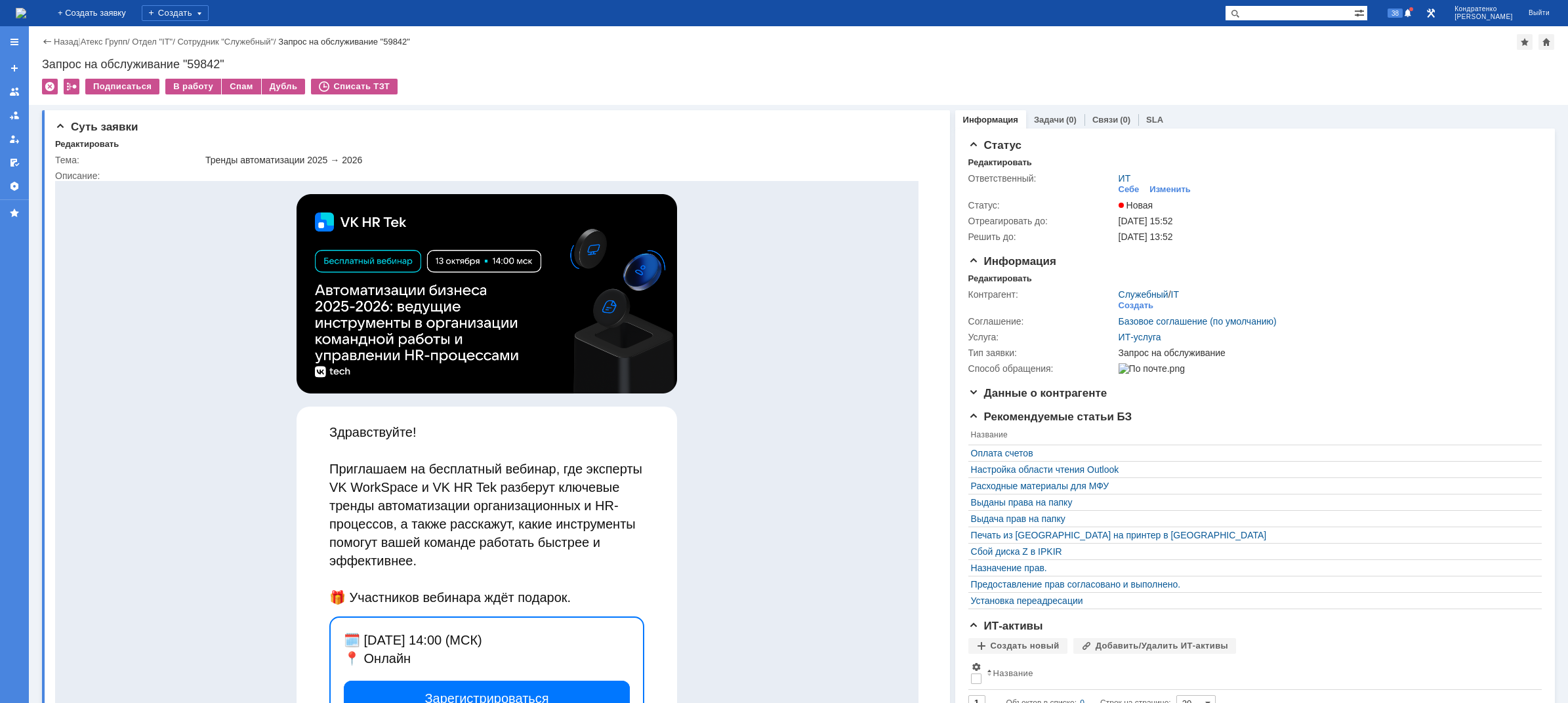
click at [27, 14] on img at bounding box center [21, 12] width 11 height 11
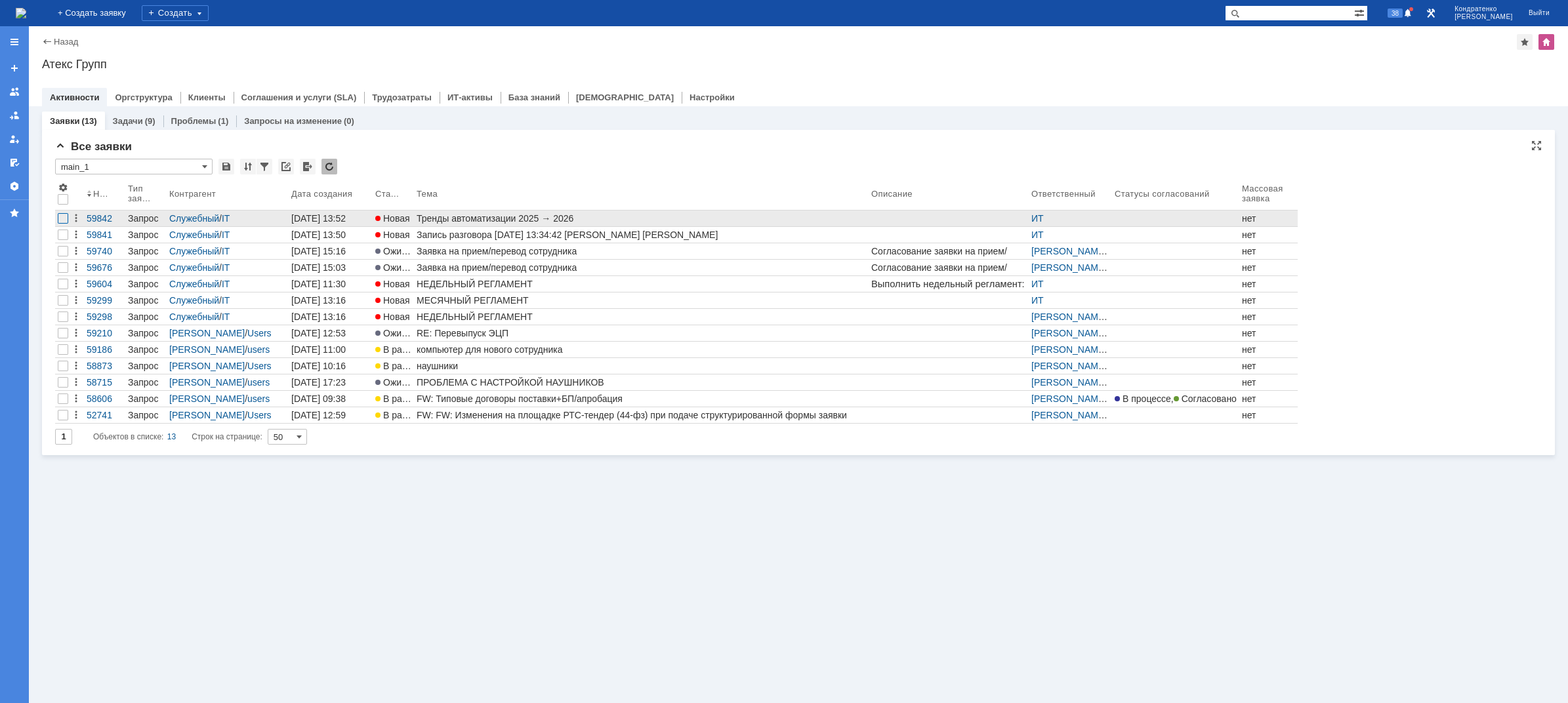
click at [64, 219] on div at bounding box center [62, 218] width 11 height 11
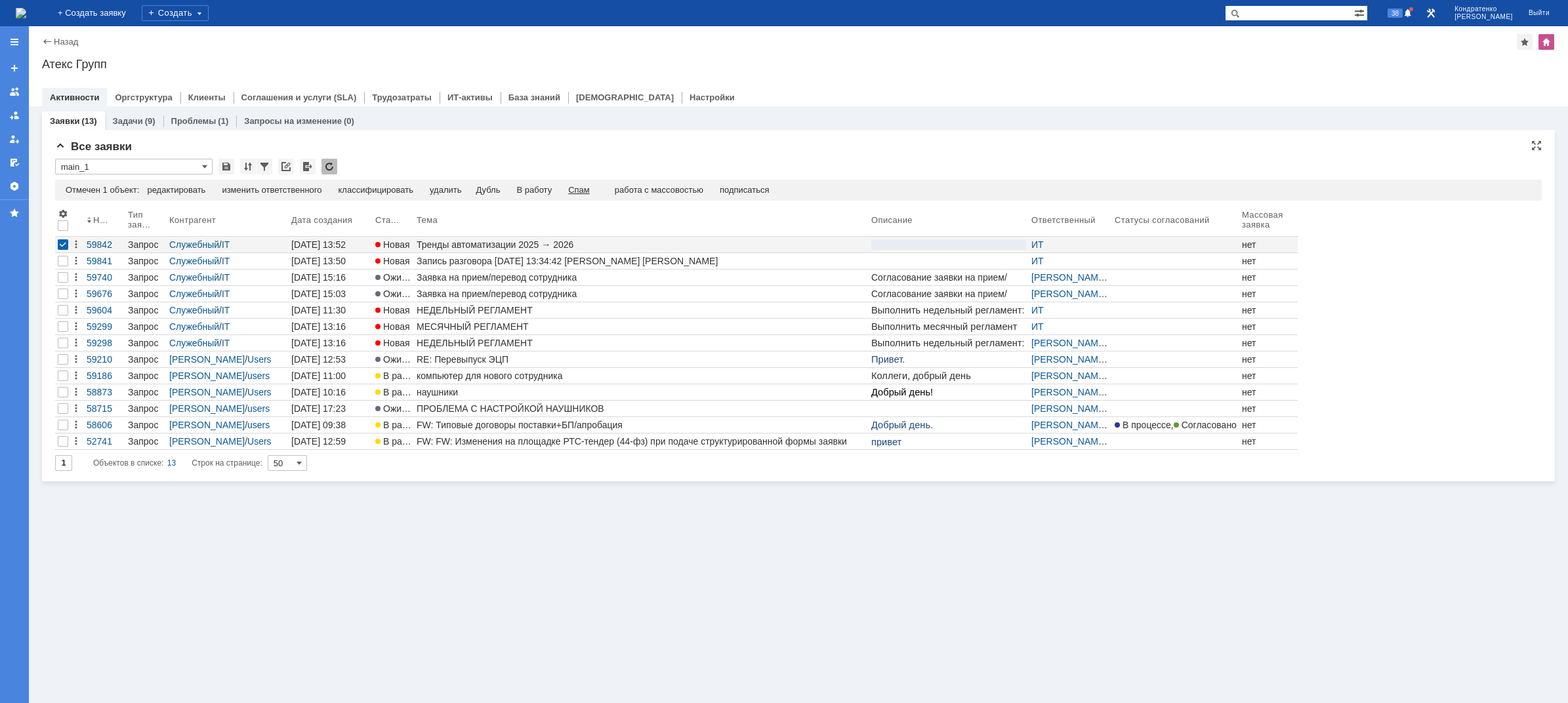
click at [590, 188] on div "Спам" at bounding box center [579, 190] width 22 height 11
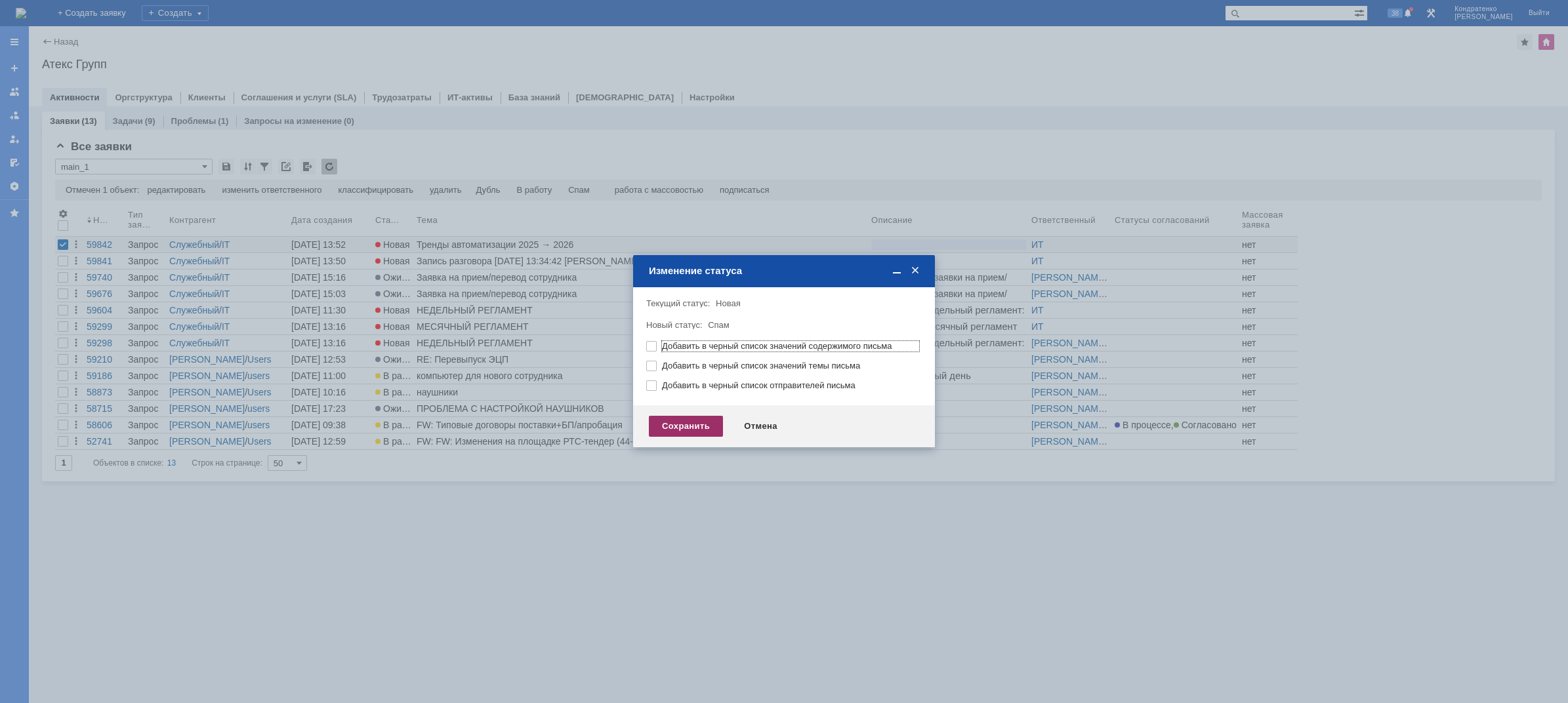
click at [678, 428] on div "Сохранить" at bounding box center [685, 426] width 74 height 21
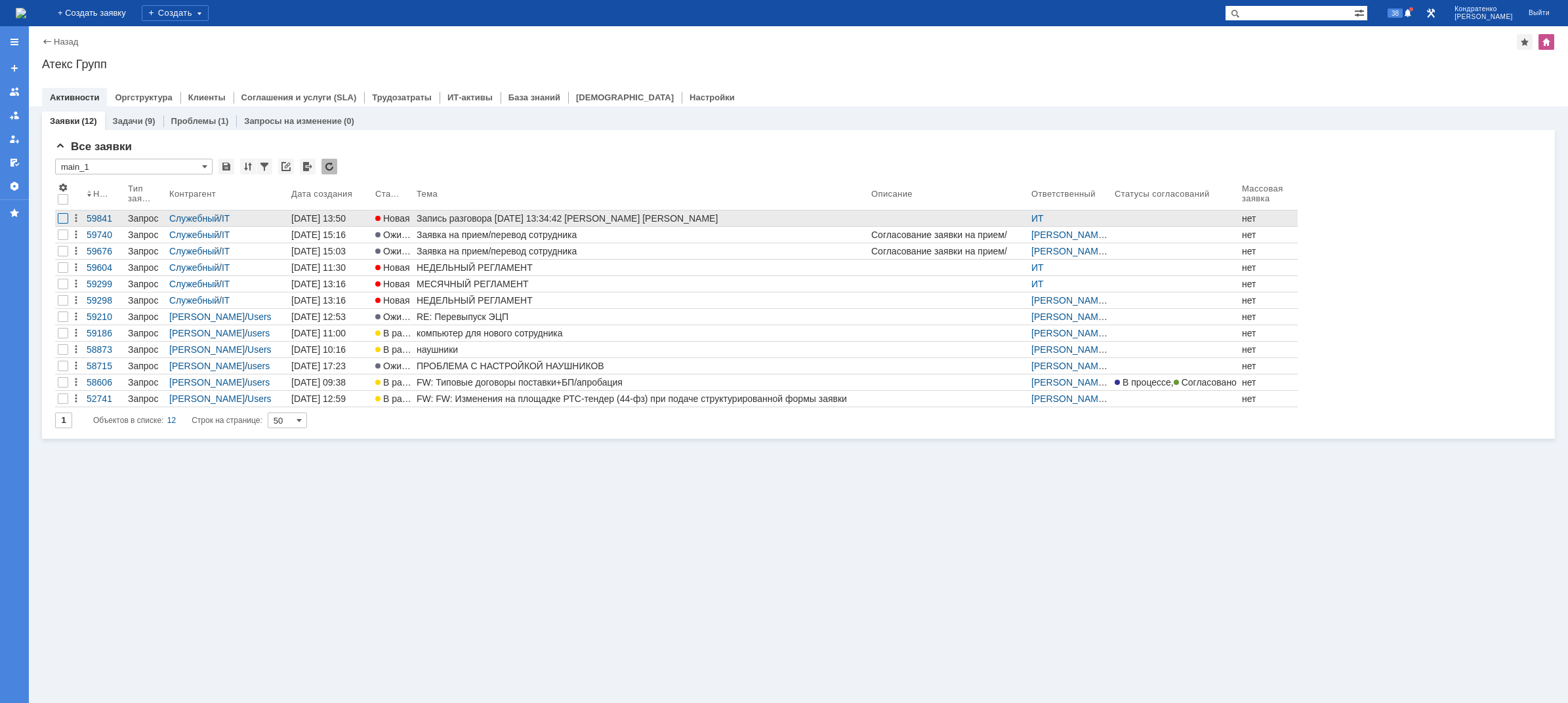
click at [61, 221] on div at bounding box center [62, 218] width 11 height 11
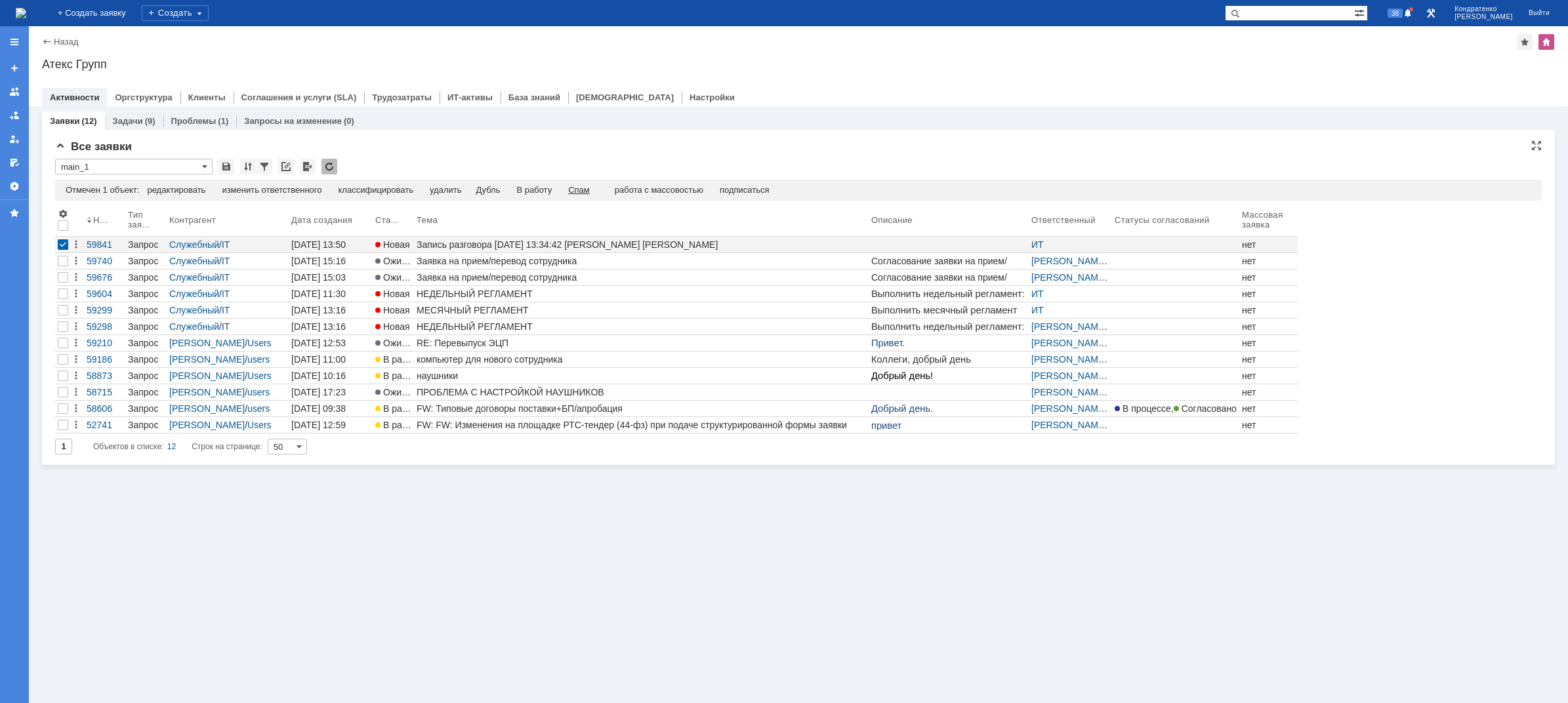
click at [587, 191] on div "Спам" at bounding box center [579, 190] width 22 height 11
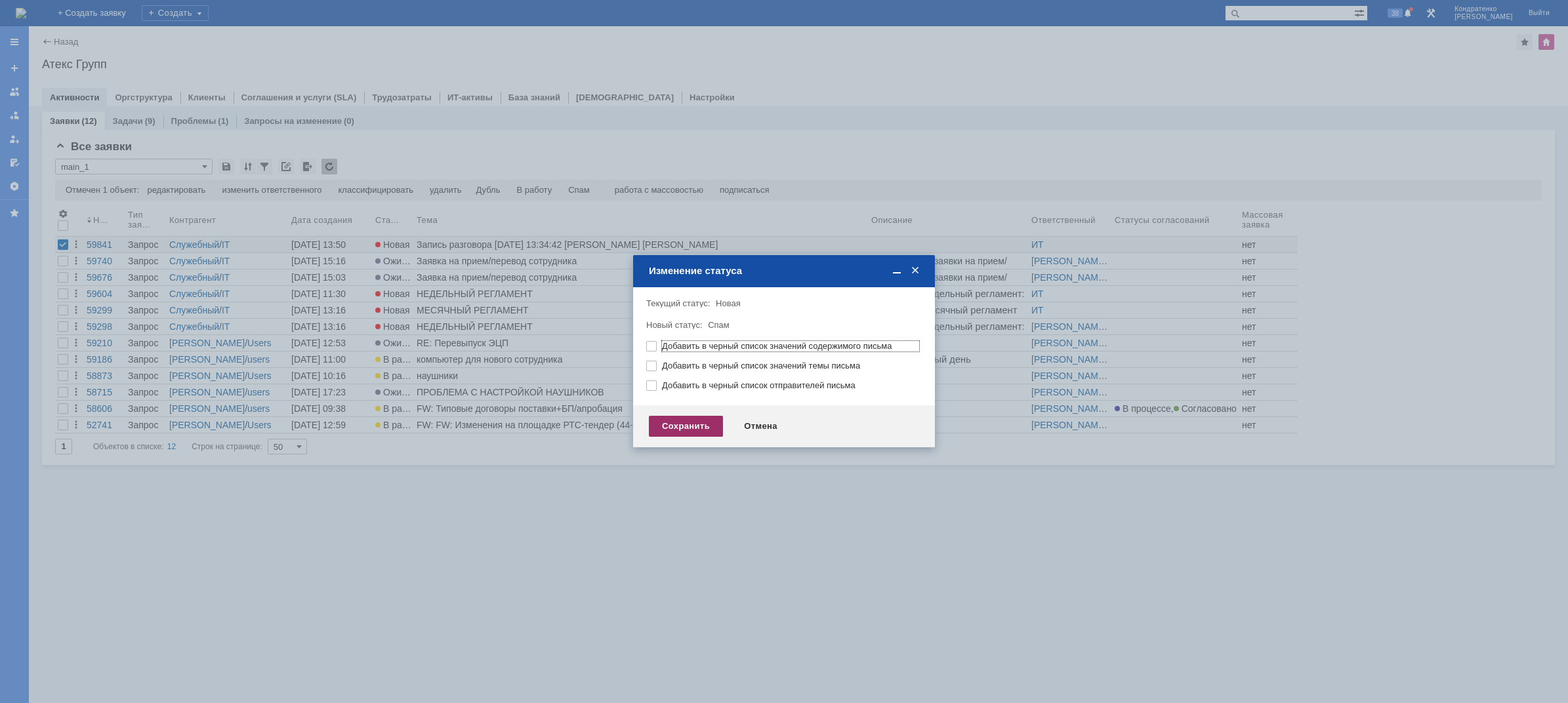
click at [662, 423] on div "Сохранить" at bounding box center [685, 426] width 74 height 21
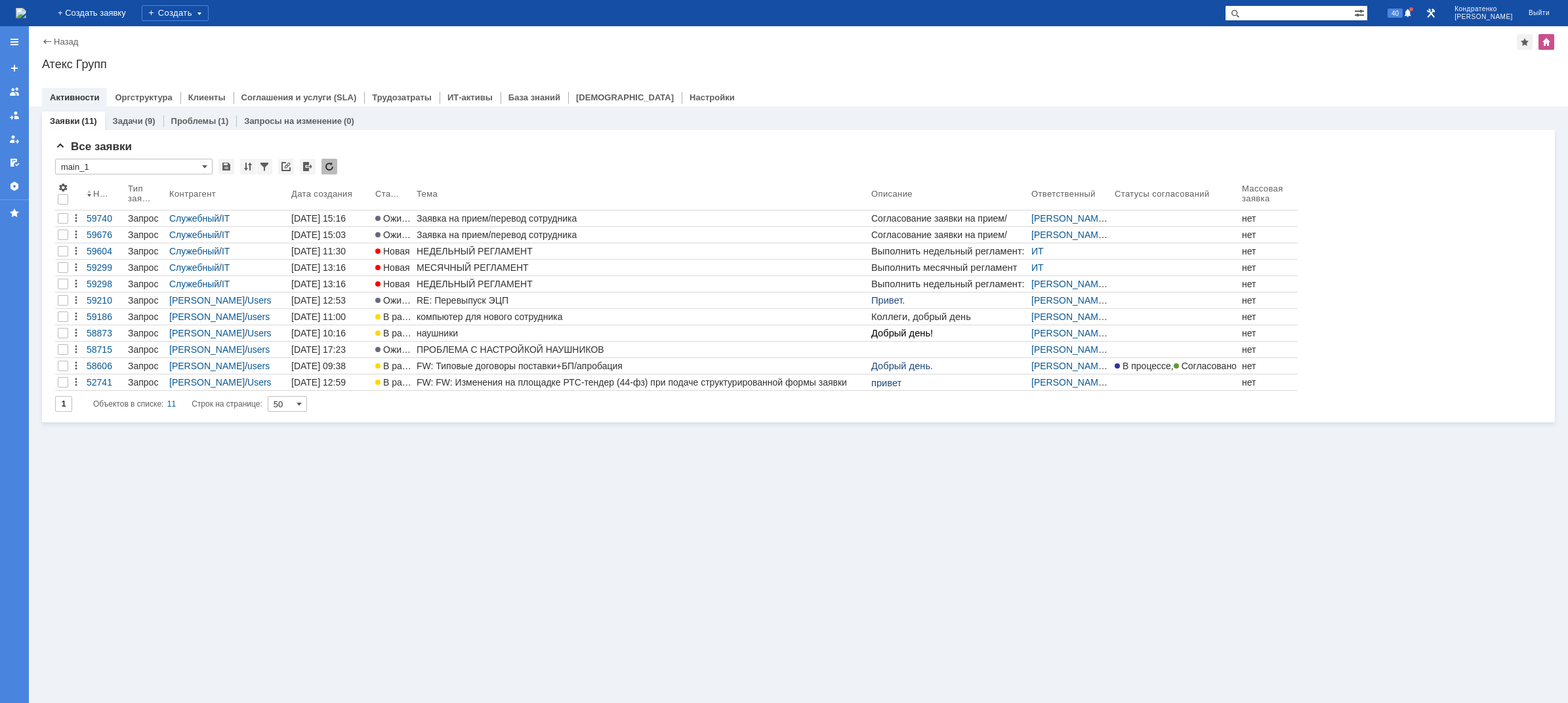
click at [27, 17] on img at bounding box center [21, 12] width 11 height 11
